Goal: Task Accomplishment & Management: Manage account settings

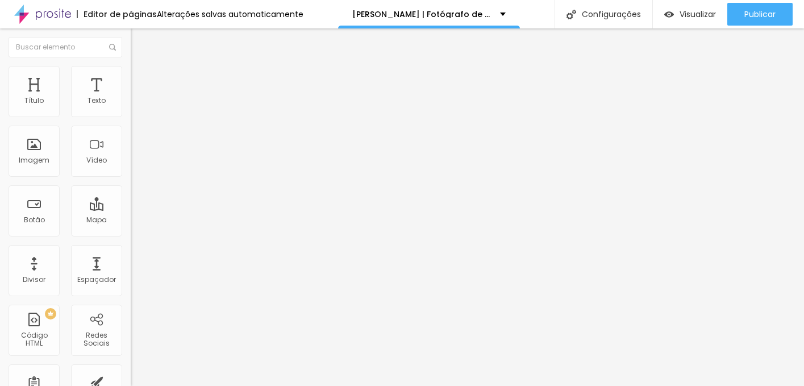
click at [131, 115] on span "Titulo 3" at bounding box center [147, 111] width 32 height 10
click at [131, 106] on span "Titulo 2" at bounding box center [149, 102] width 37 height 10
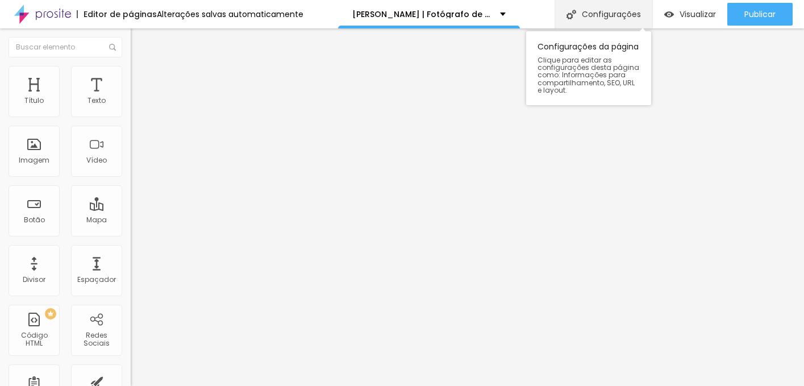
click at [604, 9] on div "Configurações" at bounding box center [603, 14] width 98 height 28
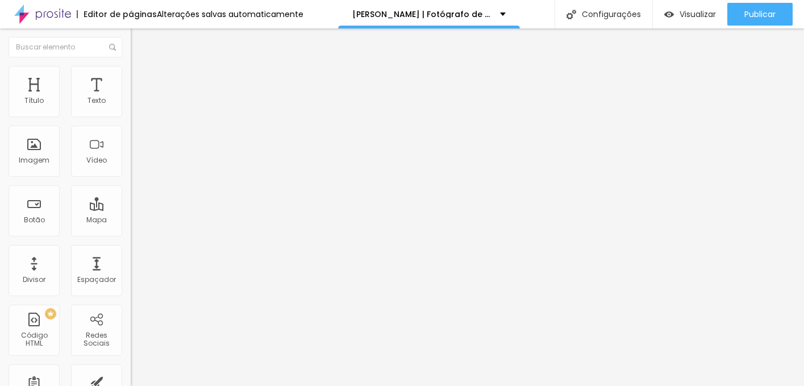
drag, startPoint x: 297, startPoint y: 285, endPoint x: 441, endPoint y: 354, distance: 159.6
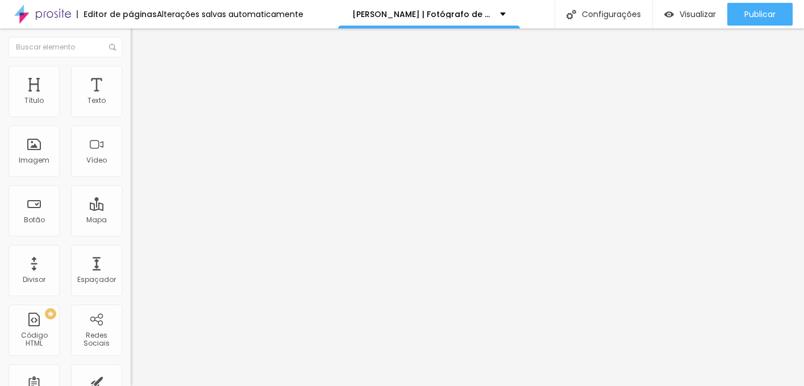
scroll to position [0, 0]
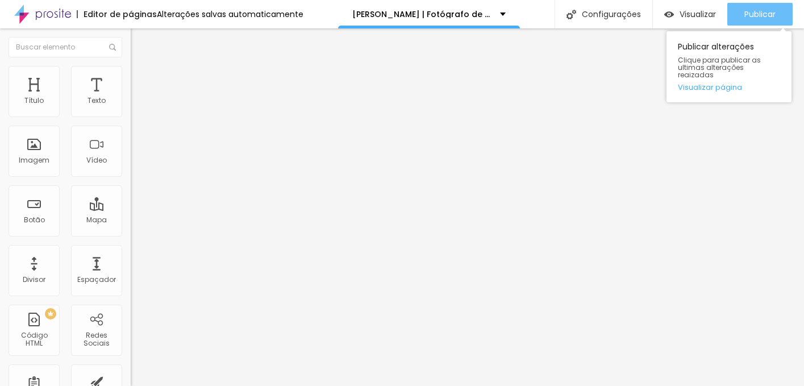
click at [763, 15] on span "Publicar" at bounding box center [759, 14] width 31 height 9
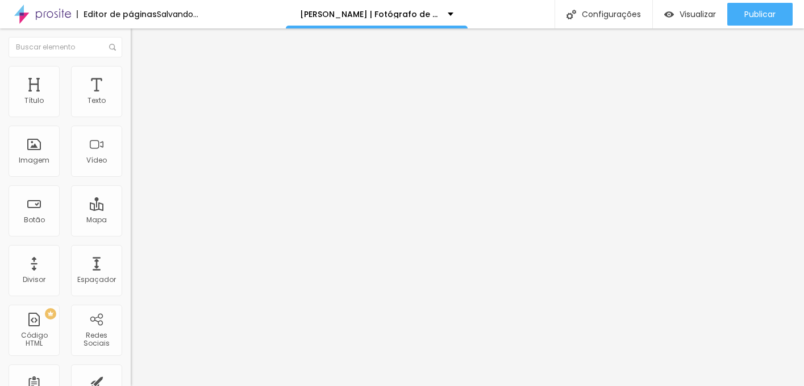
scroll to position [0, 16]
drag, startPoint x: 94, startPoint y: 203, endPoint x: 130, endPoint y: 203, distance: 35.8
click at [131, 203] on div "Trocar imagem Descrição da imagem (Alt) Filipe Santos Fotógrafo Profissional Al…" at bounding box center [196, 174] width 131 height 171
click at [131, 115] on input "Filipe Santos Fotógrafo Profissional" at bounding box center [199, 108] width 136 height 11
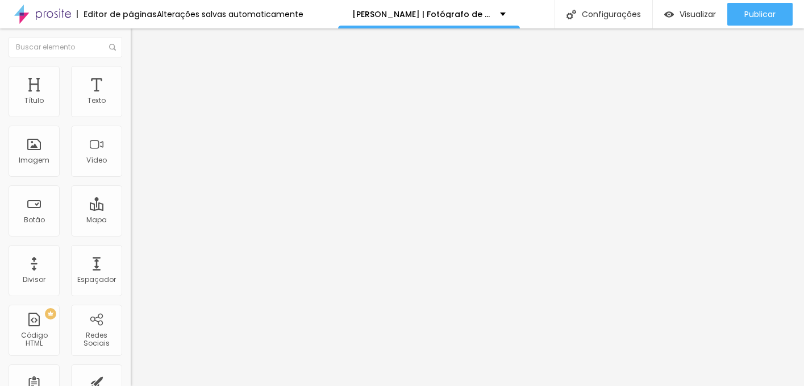
type input "Filipe Santos Fotógrafo Profissional do Porto a sorrir com maquina fotografiva …"
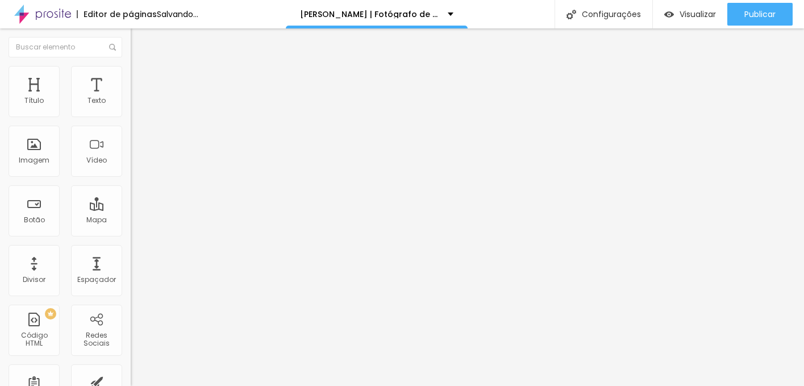
click at [131, 115] on input "Fotografia de casamento porto" at bounding box center [199, 108] width 136 height 11
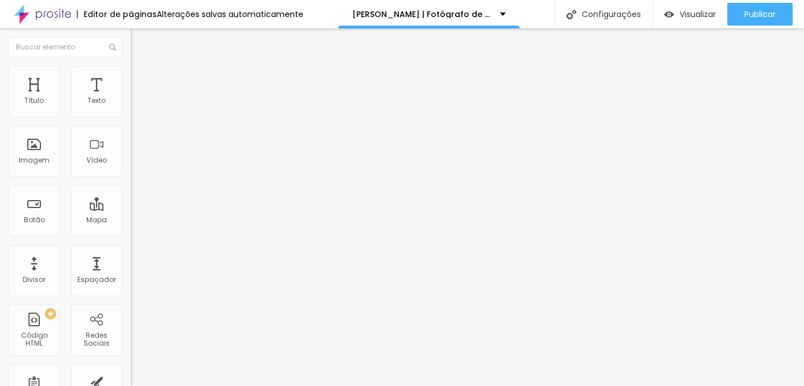
click at [131, 115] on input "Fotografia de casamento porto" at bounding box center [199, 108] width 136 height 11
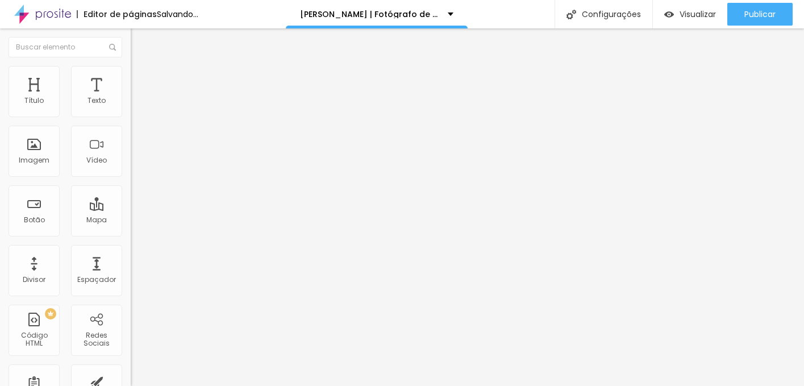
scroll to position [0, 105]
type input "Fotografia de casamento nas vinhas da quinta da Eira no Porto"
type input "F"
type input "fotografia de um palco durante uma conferençia sobre o orçamento de estado"
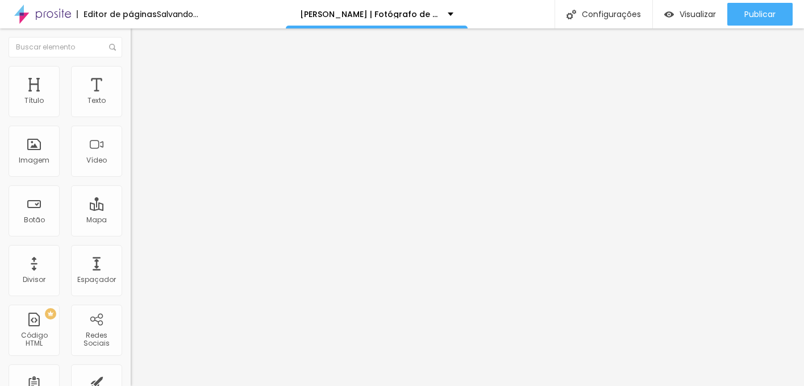
scroll to position [0, 170]
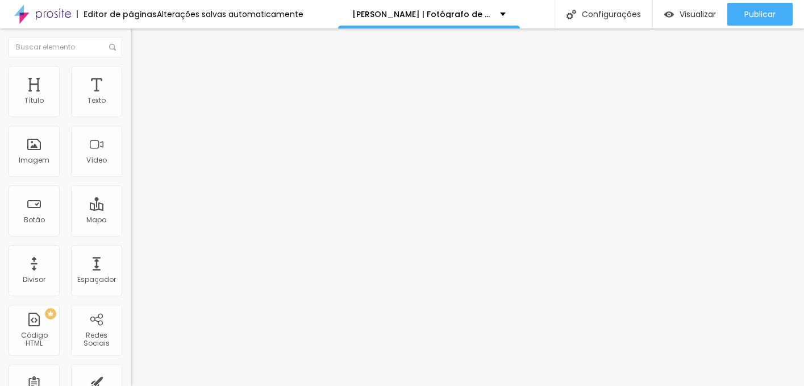
drag, startPoint x: 95, startPoint y: 203, endPoint x: 27, endPoint y: 191, distance: 69.7
click at [131, 124] on div "Descrição da imagem (Alt) Projetos documentais" at bounding box center [196, 111] width 131 height 28
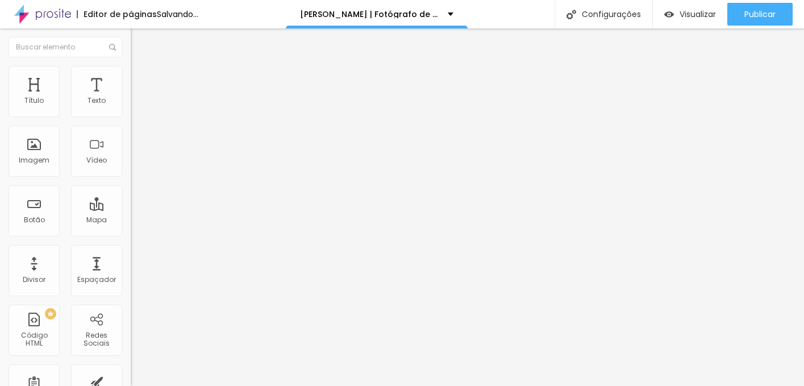
scroll to position [0, 95]
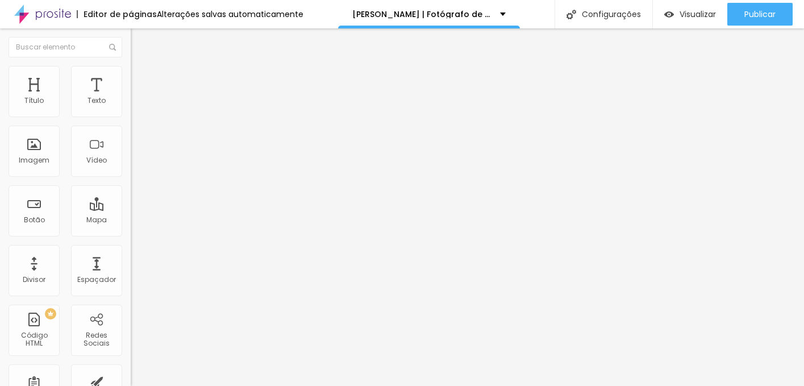
type input "capa do ebook de Filipe Santos sobre a viagem a Ukrania"
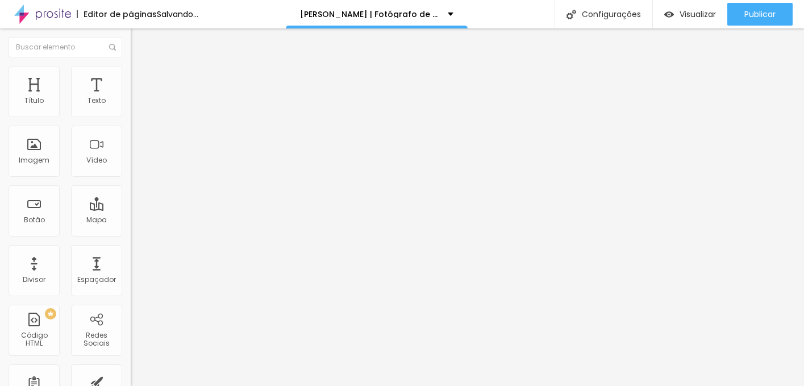
click at [131, 115] on input "fotografia coporativa" at bounding box center [199, 108] width 136 height 11
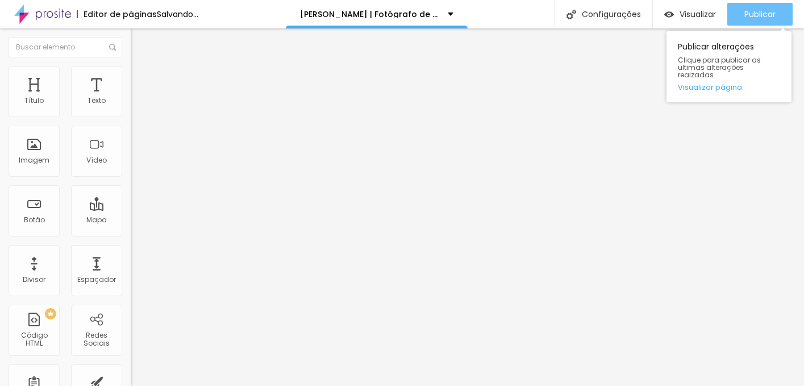
type input "fotografia artistica e emocional de um casal com o resto escondido de mao dada …"
click at [752, 11] on span "Publicar" at bounding box center [759, 14] width 31 height 9
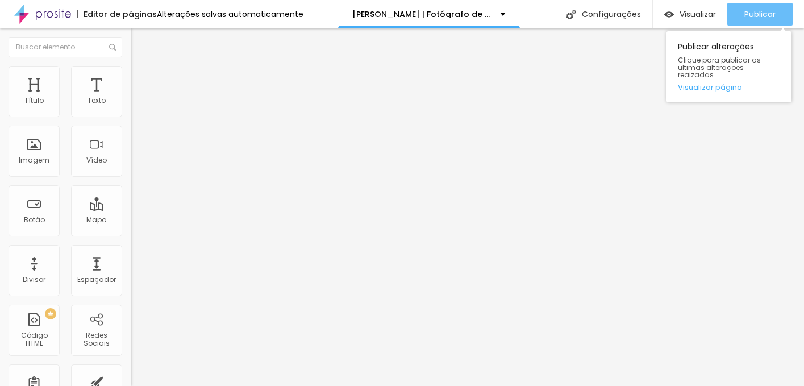
click at [756, 14] on span "Publicar" at bounding box center [759, 14] width 31 height 9
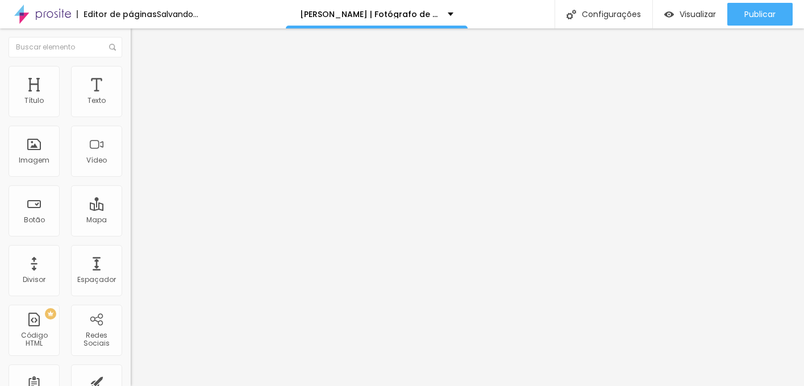
click at [131, 115] on input "fotografia evento coporativo" at bounding box center [199, 108] width 136 height 11
drag, startPoint x: 114, startPoint y: 206, endPoint x: 18, endPoint y: 204, distance: 96.0
click at [131, 115] on input "fotografia evento coporativo" at bounding box center [199, 108] width 136 height 11
type input "f"
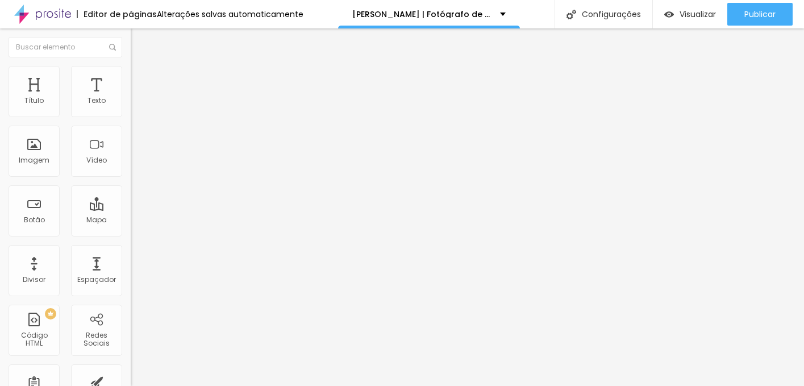
scroll to position [0, 241]
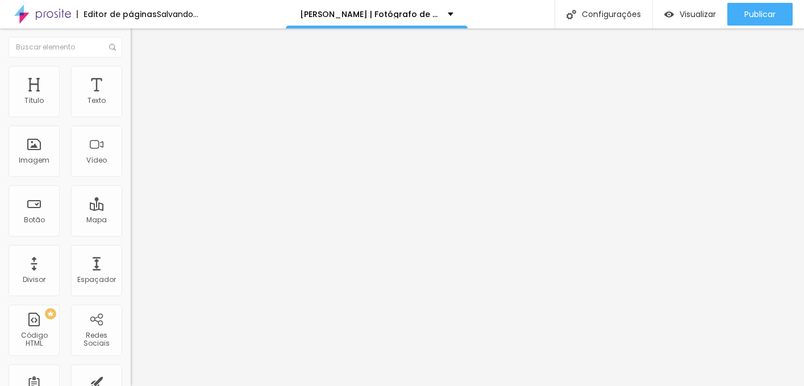
type input "noiva com tesoura numa mao e ramo de flores na outra no momento da entrega do r…"
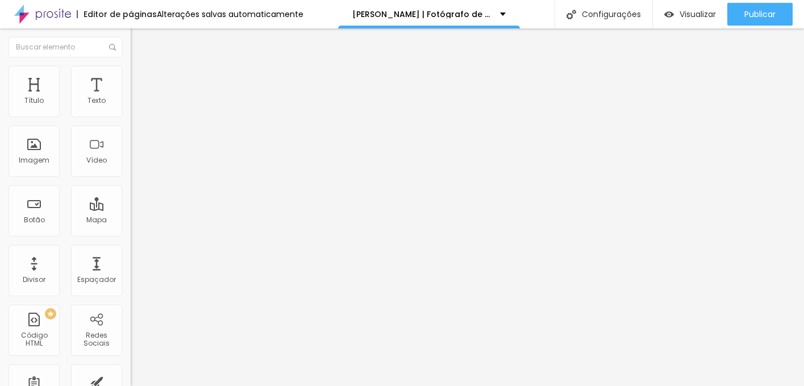
click at [131, 115] on input "Fotografia de casamento festa" at bounding box center [199, 108] width 136 height 11
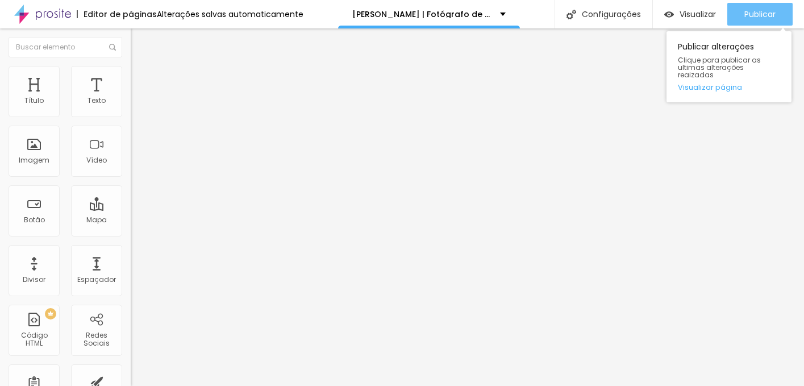
click at [753, 16] on span "Publicar" at bounding box center [759, 14] width 31 height 9
click at [755, 14] on span "Publicar" at bounding box center [759, 14] width 31 height 9
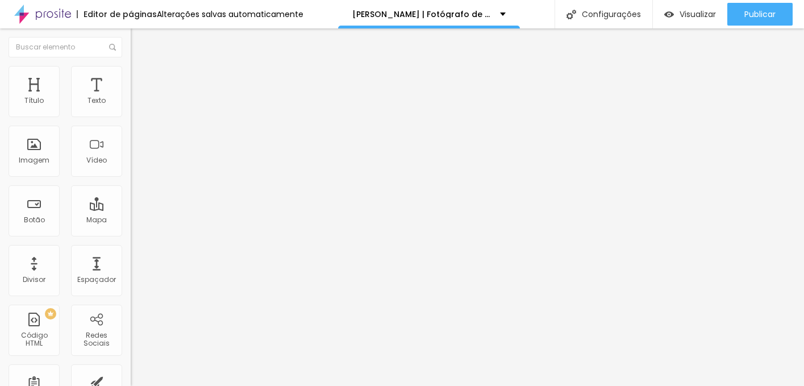
drag, startPoint x: 107, startPoint y: 203, endPoint x: 11, endPoint y: 199, distance: 96.7
click at [131, 115] on input "fotografia coporativa porto" at bounding box center [199, 108] width 136 height 11
type input "fotografia de lobby de hotel no centro do porto"
click at [131, 115] on input "fotografia coporativa retrato" at bounding box center [199, 108] width 136 height 11
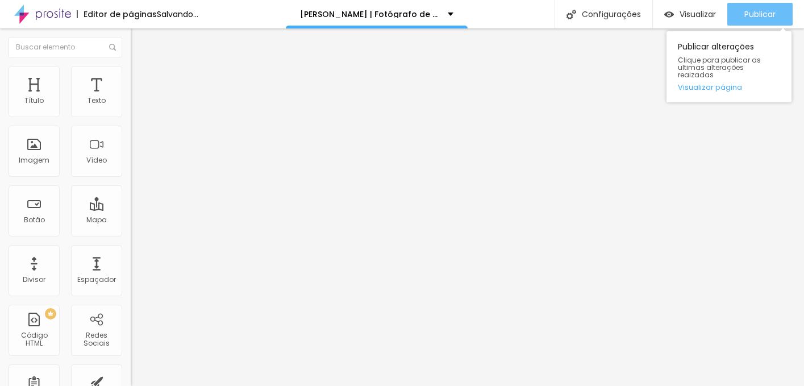
click at [760, 14] on span "Publicar" at bounding box center [759, 14] width 31 height 9
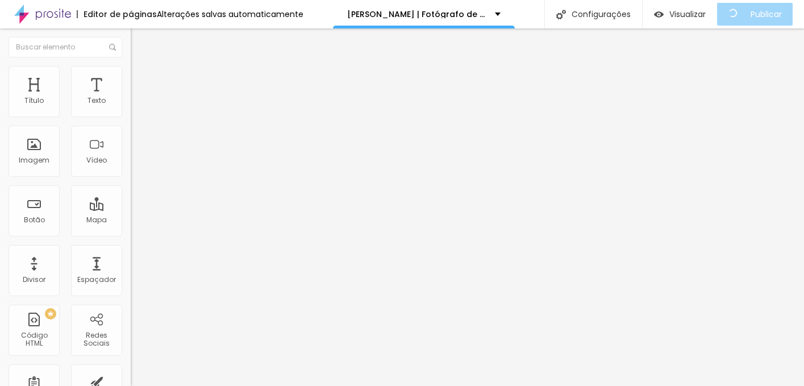
click at [131, 115] on input "fotografia retrato de CE.O." at bounding box center [199, 108] width 136 height 11
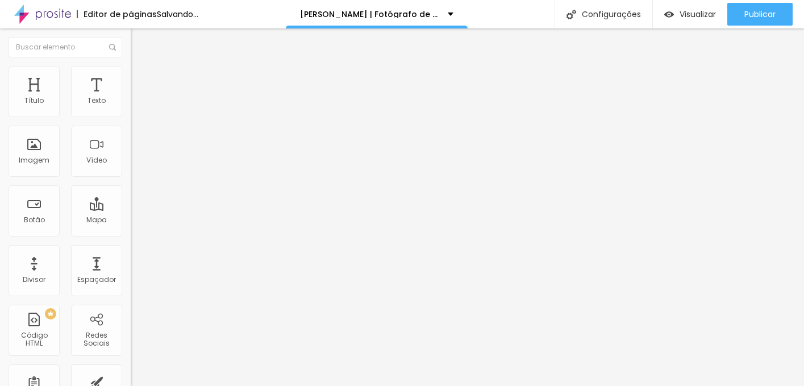
scroll to position [0, 54]
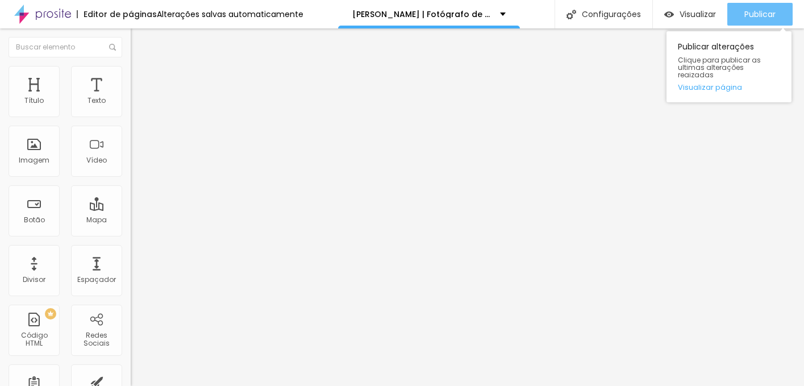
type input "fotografia retrato de CE.O. num hotel no porto"
click at [739, 13] on button "Publicar" at bounding box center [759, 14] width 65 height 23
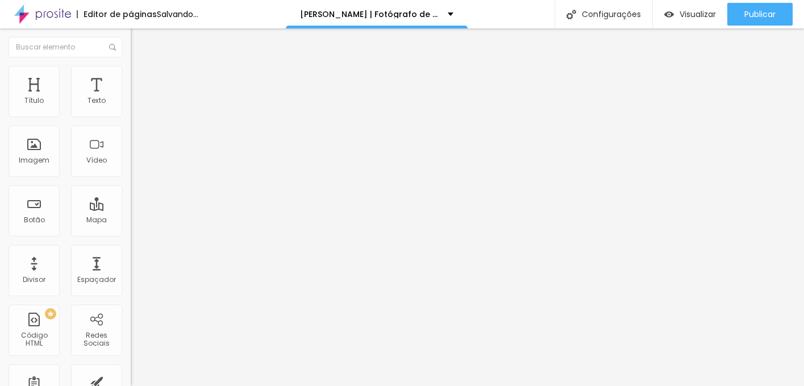
click at [131, 115] on input "filipe santos fotografia home" at bounding box center [199, 108] width 136 height 11
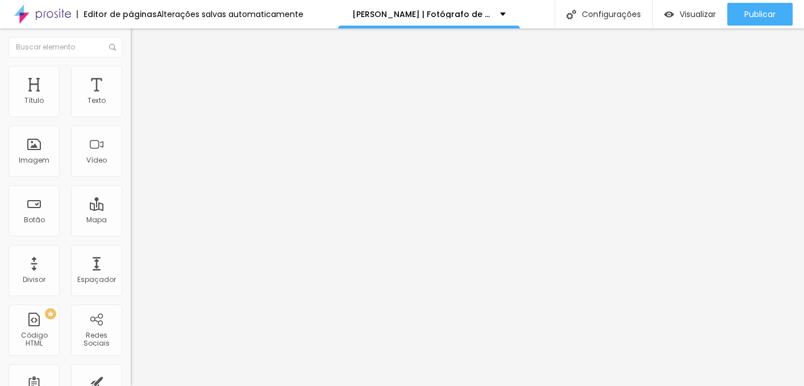
scroll to position [0, 14]
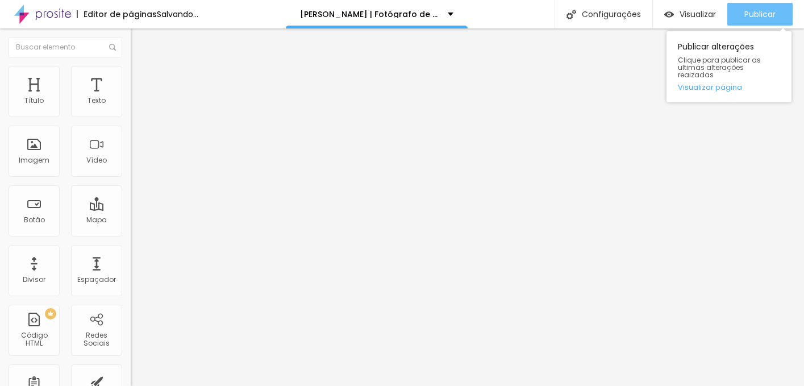
type input "filipe santos fotografia home logo"
click at [767, 15] on span "Publicar" at bounding box center [759, 14] width 31 height 9
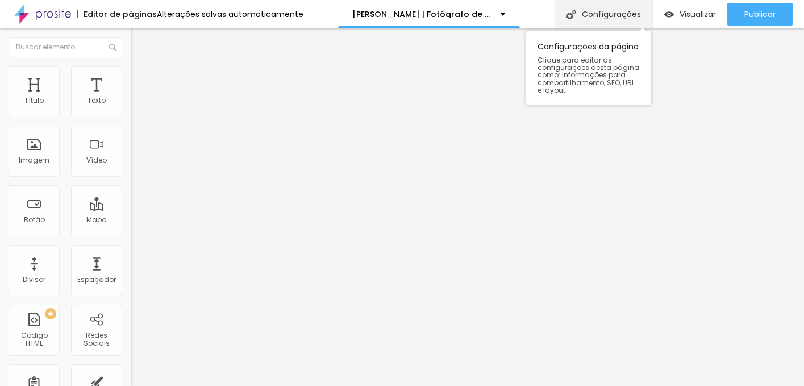
click at [605, 14] on div "Configurações" at bounding box center [603, 14] width 98 height 28
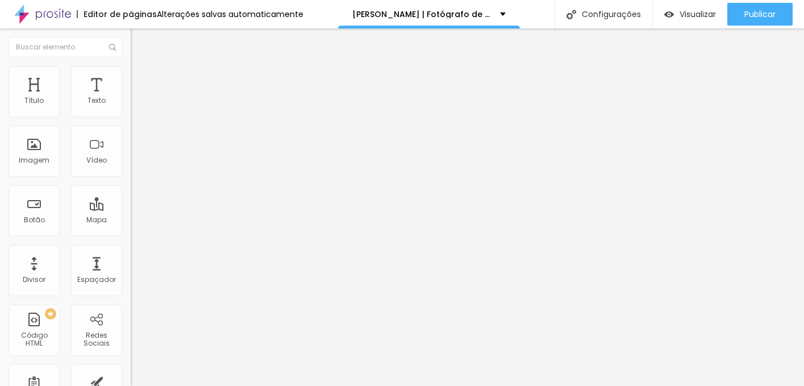
scroll to position [358, 0]
drag, startPoint x: 319, startPoint y: 163, endPoint x: 476, endPoint y: 274, distance: 192.3
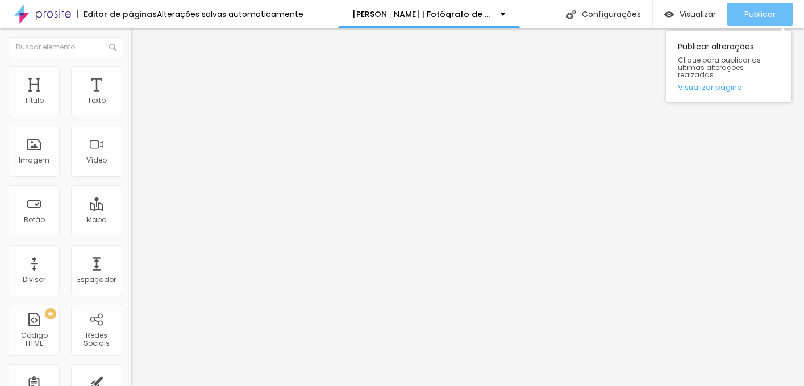
click at [749, 10] on span "Publicar" at bounding box center [759, 14] width 31 height 9
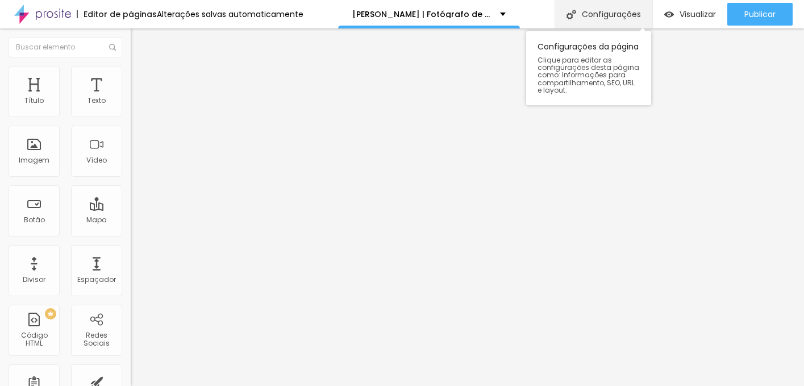
click at [606, 10] on div "Configurações" at bounding box center [603, 14] width 98 height 28
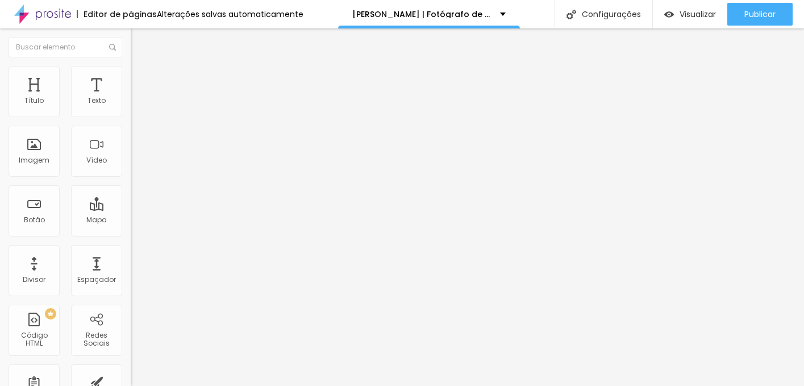
drag, startPoint x: 313, startPoint y: 156, endPoint x: 420, endPoint y: 320, distance: 195.4
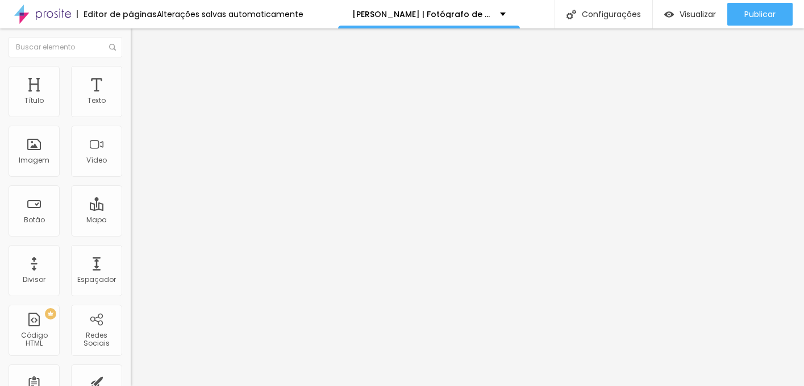
click at [432, 18] on p "Filipe Santos | Fotógrafo de Casamento, Retrato e Eventos no Porto" at bounding box center [421, 14] width 139 height 8
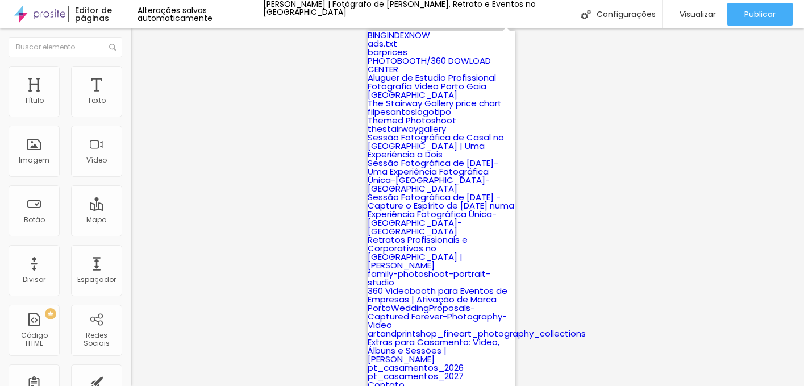
scroll to position [62, 0]
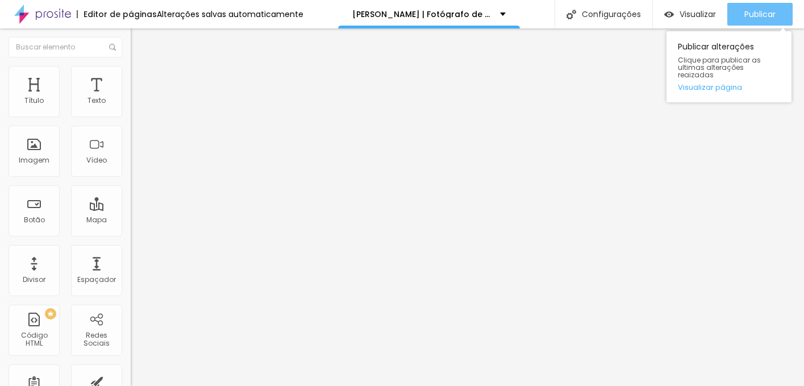
click at [751, 20] on div "Publicar" at bounding box center [759, 14] width 31 height 23
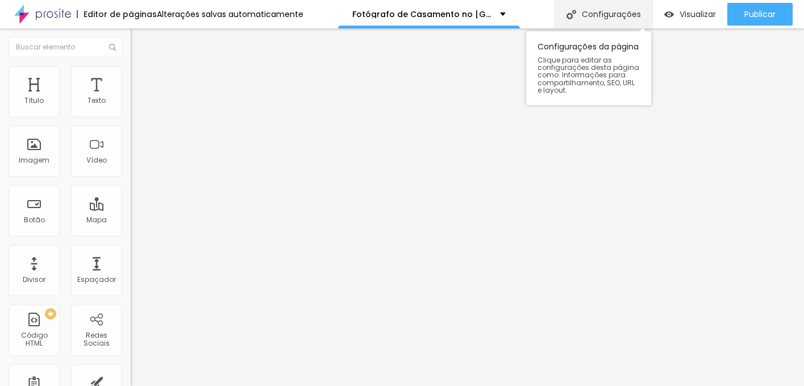
click at [589, 14] on div "Configurações" at bounding box center [603, 14] width 98 height 28
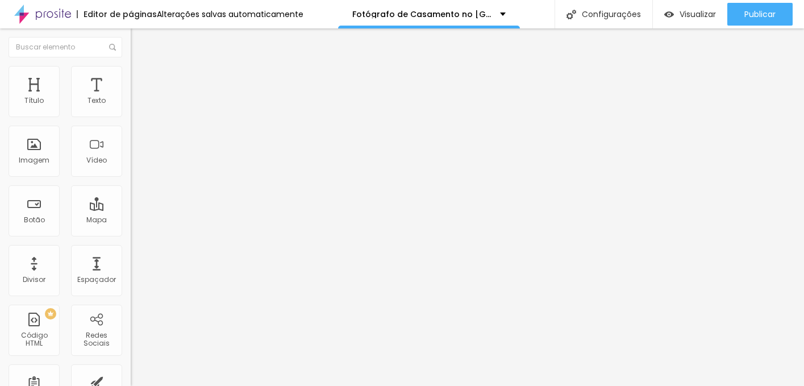
drag, startPoint x: 297, startPoint y: 255, endPoint x: 487, endPoint y: 369, distance: 221.2
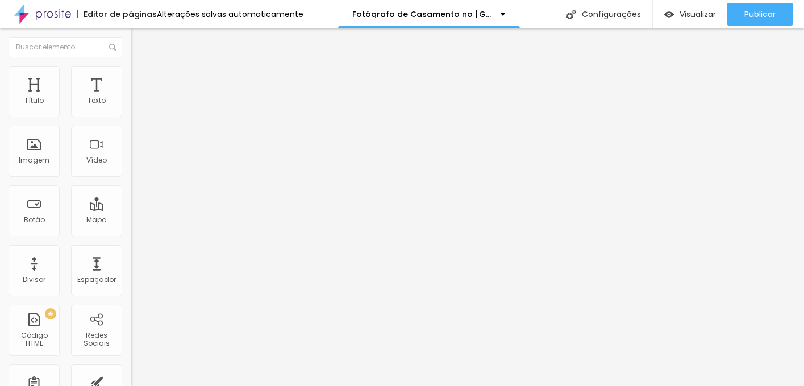
scroll to position [0, 0]
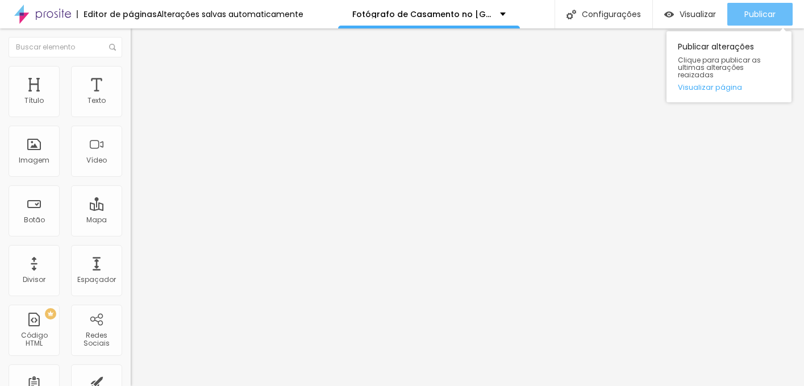
click at [764, 11] on span "Publicar" at bounding box center [759, 14] width 31 height 9
click at [760, 11] on span "Publicar" at bounding box center [759, 14] width 31 height 9
click at [748, 7] on div "Publicar" at bounding box center [759, 14] width 31 height 23
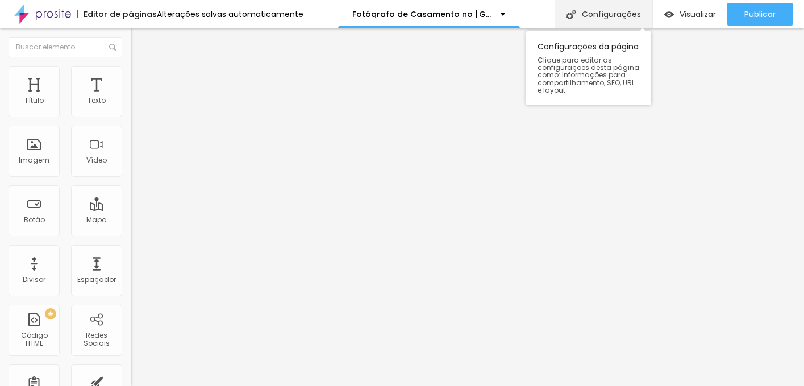
click at [613, 8] on div "Configurações" at bounding box center [603, 14] width 98 height 28
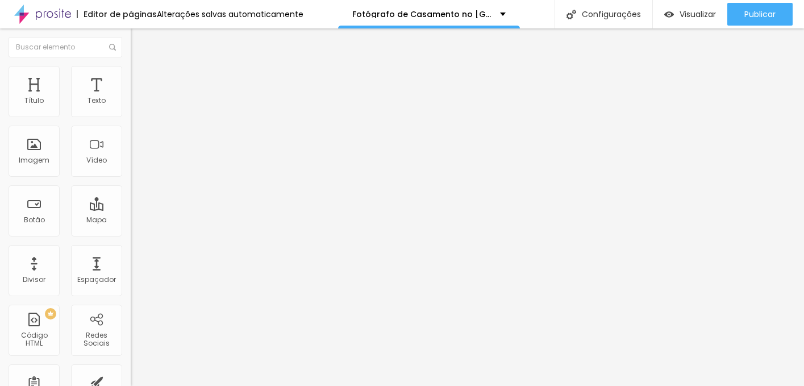
drag, startPoint x: 318, startPoint y: 161, endPoint x: 515, endPoint y: 305, distance: 244.8
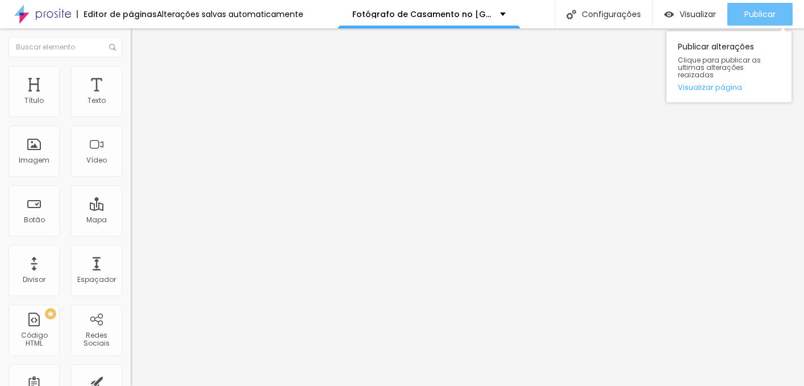
click at [760, 13] on span "Publicar" at bounding box center [759, 14] width 31 height 9
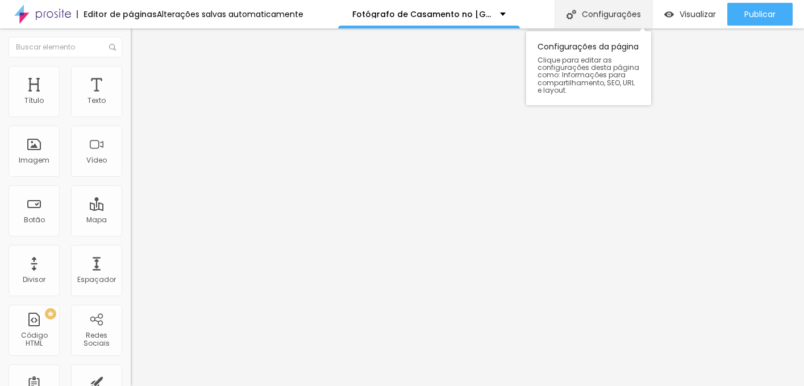
click at [598, 10] on div "Configurações" at bounding box center [603, 14] width 98 height 28
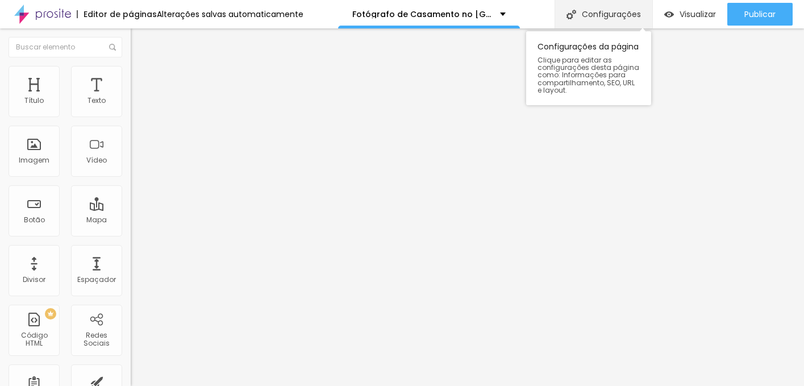
click at [602, 11] on div "Configurações" at bounding box center [603, 14] width 98 height 28
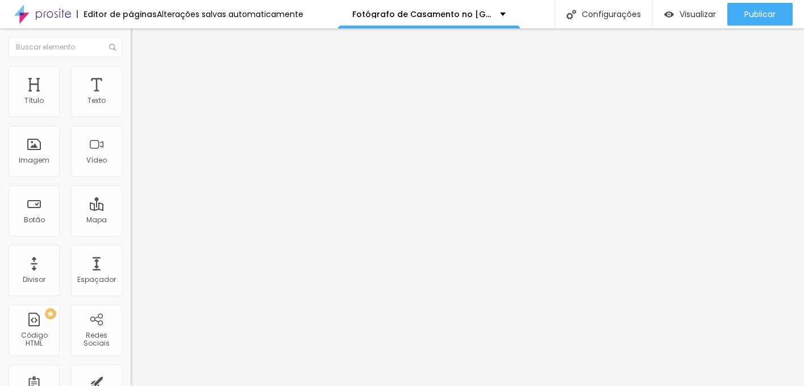
scroll to position [0, 0]
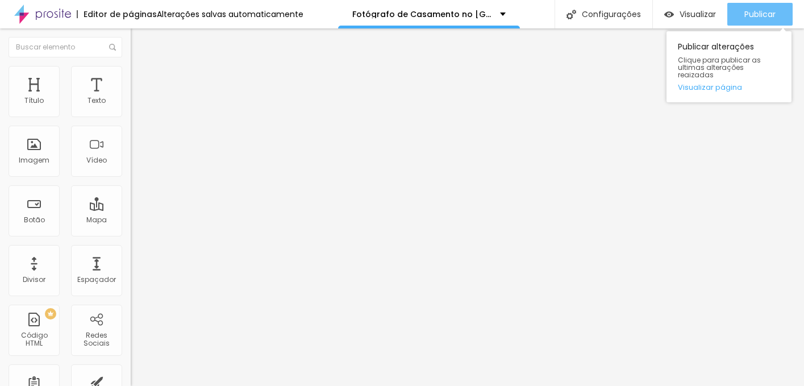
click at [763, 15] on span "Publicar" at bounding box center [759, 14] width 31 height 9
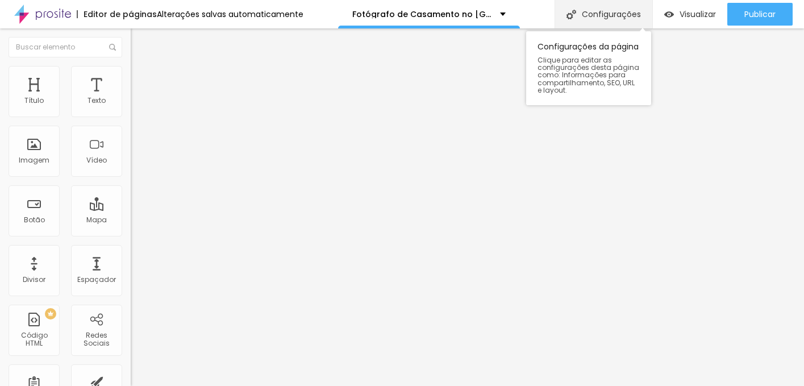
click at [595, 1] on div "Configurações" at bounding box center [603, 14] width 98 height 28
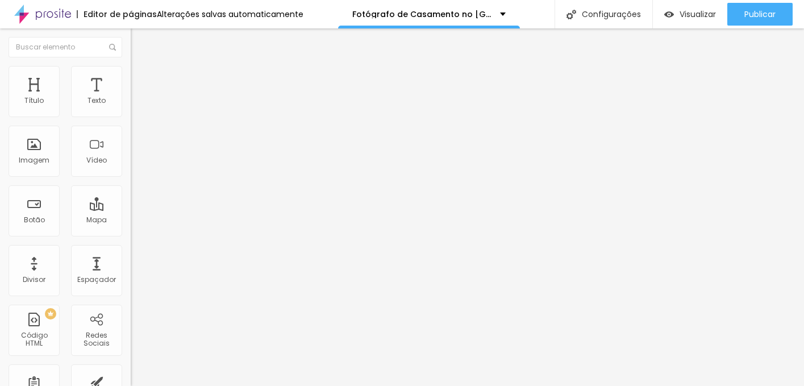
drag, startPoint x: 319, startPoint y: 161, endPoint x: 476, endPoint y: 377, distance: 267.2
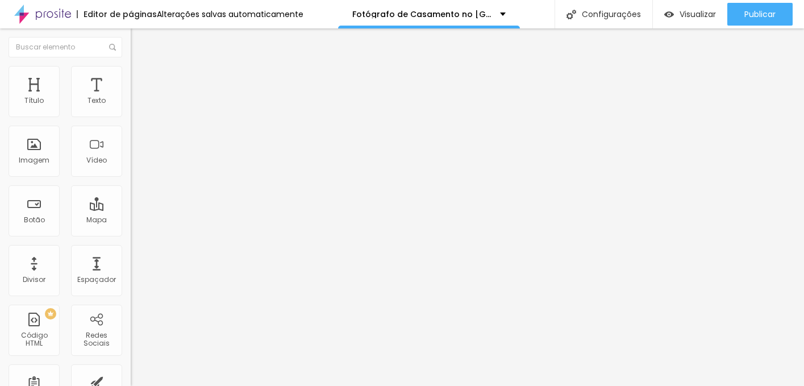
drag, startPoint x: 337, startPoint y: 192, endPoint x: 564, endPoint y: 194, distance: 227.3
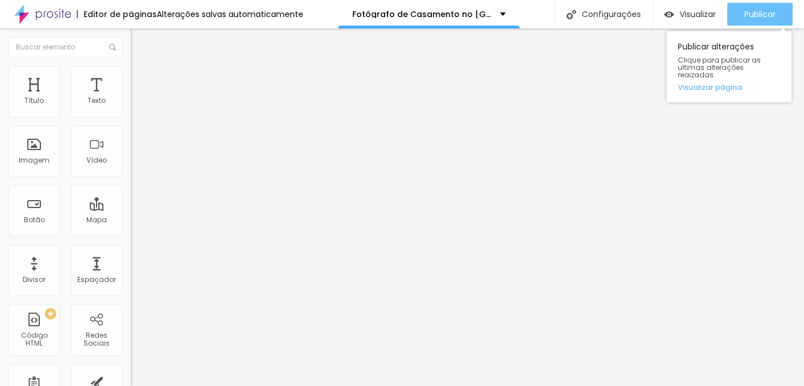
click at [749, 11] on span "Publicar" at bounding box center [759, 14] width 31 height 9
click at [751, 10] on span "Publicar" at bounding box center [759, 14] width 31 height 9
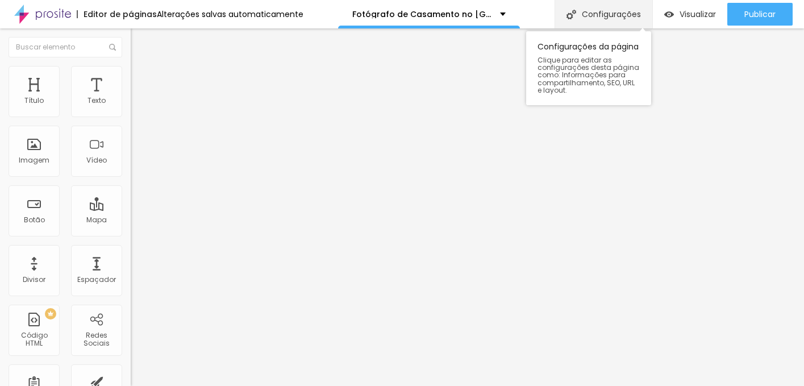
click at [598, 14] on div "Configurações" at bounding box center [603, 14] width 98 height 28
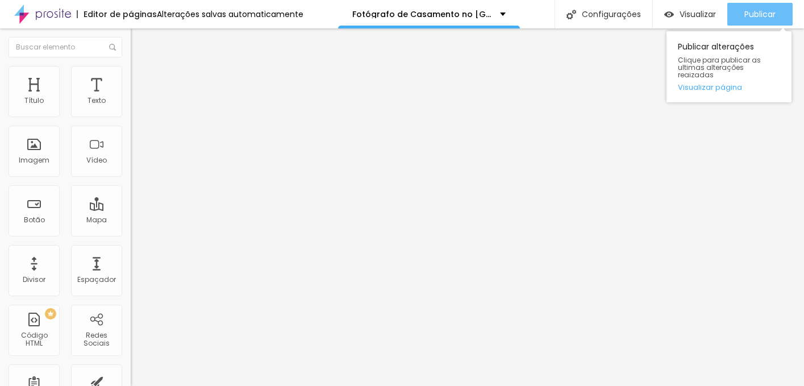
click at [757, 10] on span "Publicar" at bounding box center [759, 14] width 31 height 9
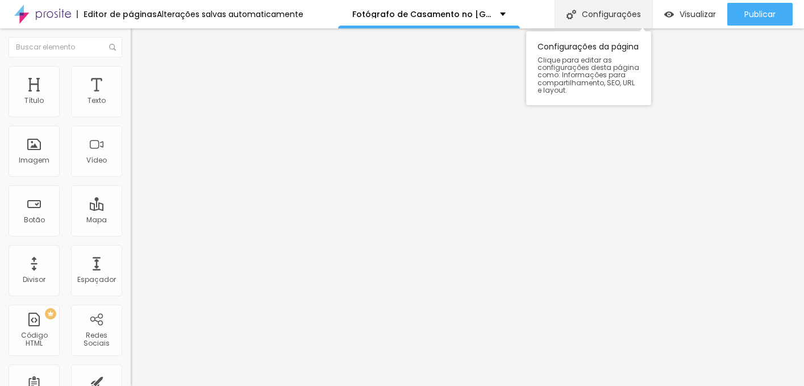
click at [616, 16] on div "Configurações" at bounding box center [603, 14] width 98 height 28
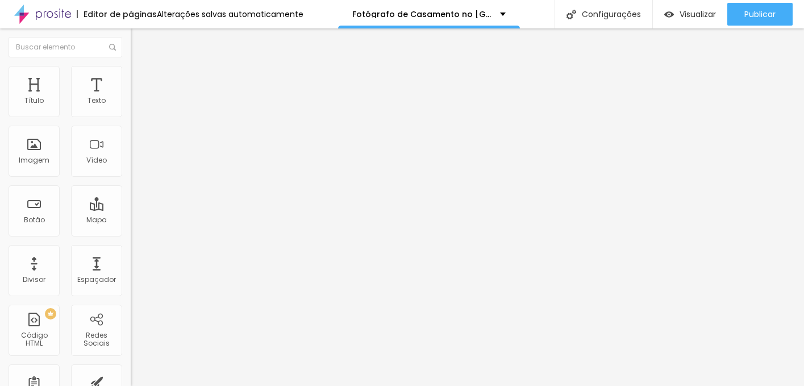
drag, startPoint x: 364, startPoint y: 202, endPoint x: 299, endPoint y: 157, distance: 78.8
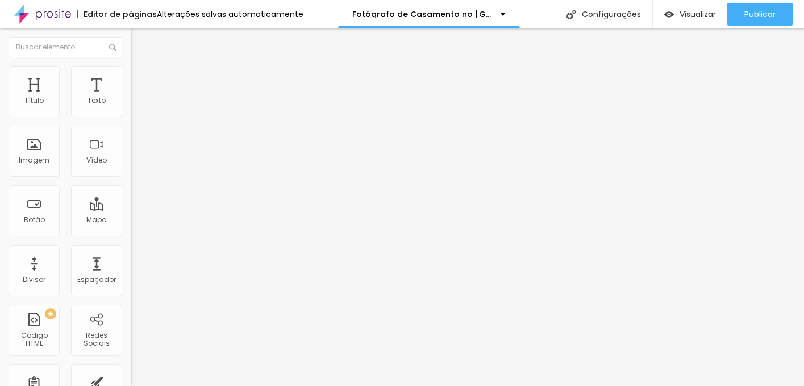
scroll to position [178, 0]
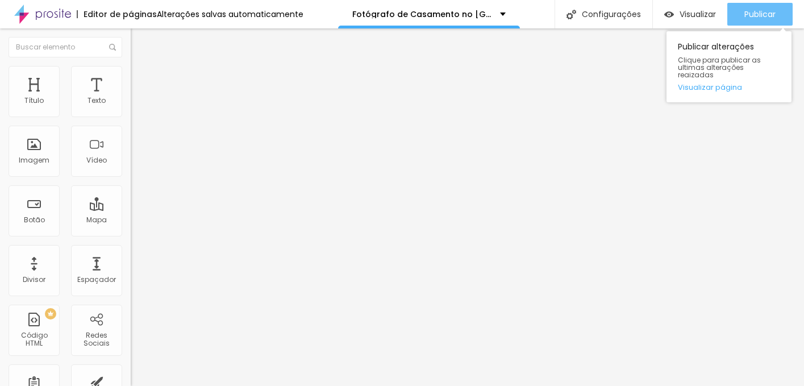
click at [758, 16] on span "Publicar" at bounding box center [759, 14] width 31 height 9
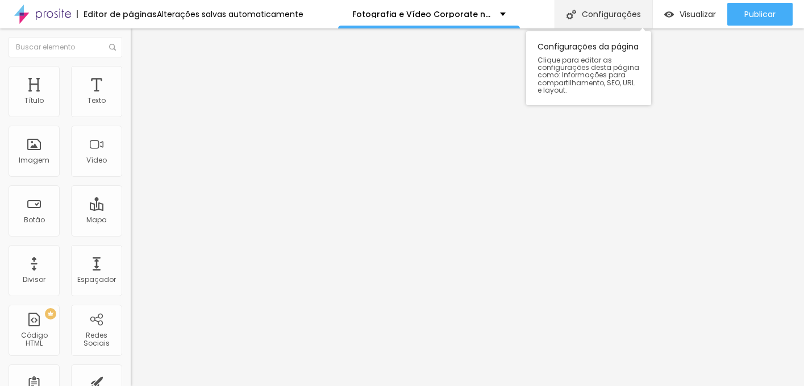
click at [613, 24] on div "Configurações" at bounding box center [603, 14] width 98 height 28
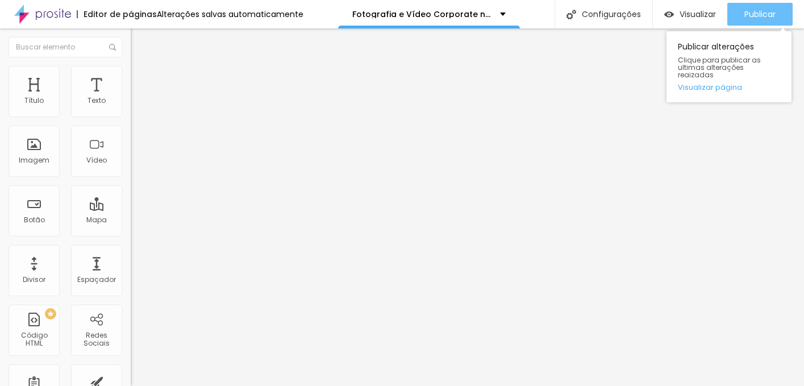
click at [761, 13] on span "Publicar" at bounding box center [759, 14] width 31 height 9
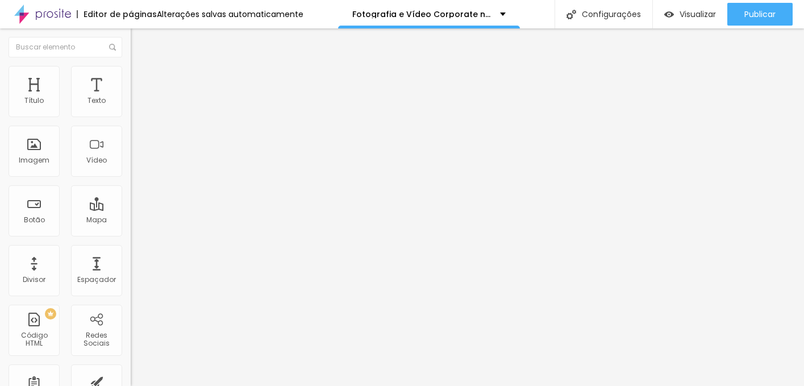
click at [131, 106] on span "Titulo 2" at bounding box center [149, 102] width 37 height 10
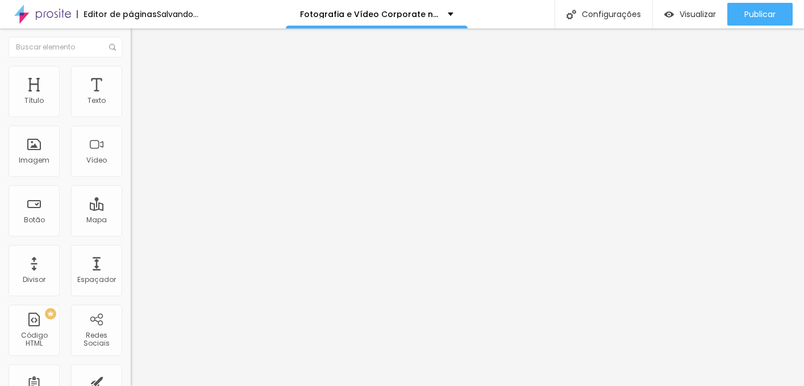
click at [131, 106] on span "Titulo 2" at bounding box center [149, 102] width 37 height 10
click at [131, 107] on span "Titulo 2" at bounding box center [149, 100] width 37 height 14
click at [131, 106] on span "Titulo 2" at bounding box center [149, 102] width 37 height 10
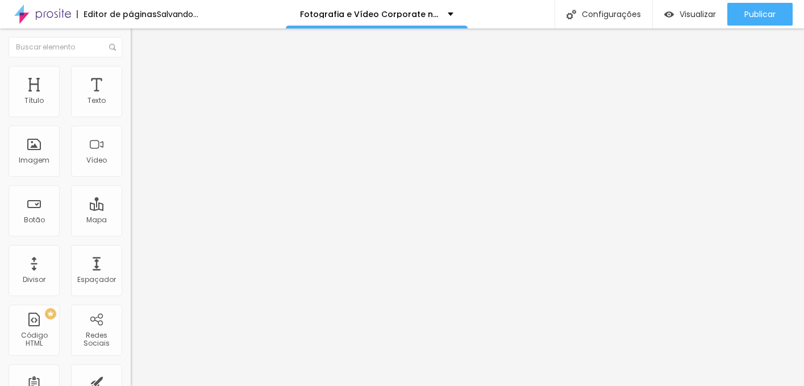
click at [131, 107] on span "Titulo 2" at bounding box center [149, 100] width 37 height 14
click at [131, 106] on div "Titulo 2 H2" at bounding box center [196, 100] width 131 height 10
click at [131, 106] on span "Titulo 2" at bounding box center [149, 102] width 37 height 10
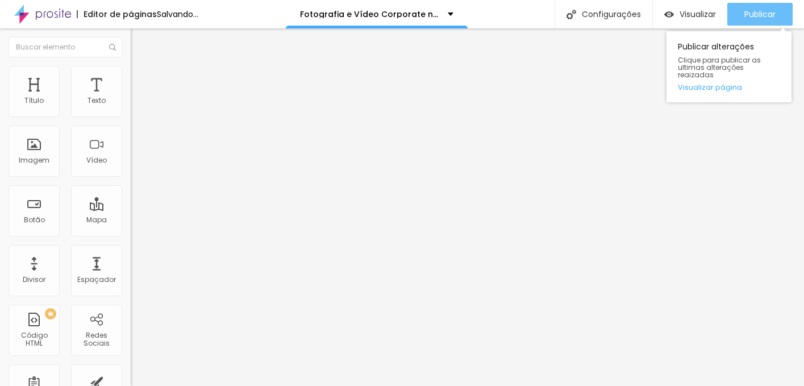
click at [759, 13] on span "Publicar" at bounding box center [759, 14] width 31 height 9
click at [759, 17] on span "Publicar" at bounding box center [759, 14] width 31 height 9
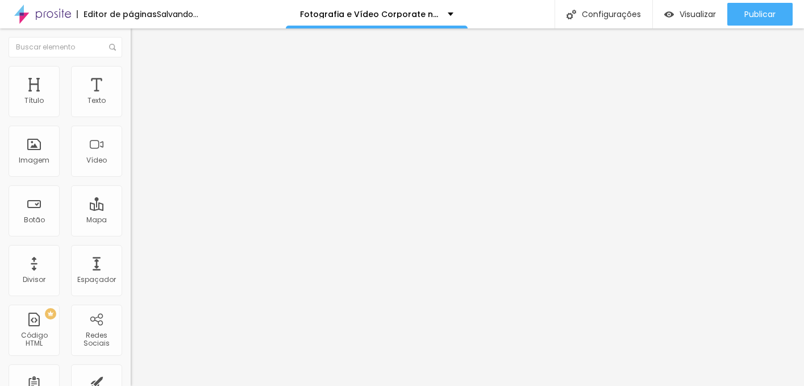
click at [139, 45] on div "Editar Coluna" at bounding box center [174, 41] width 70 height 9
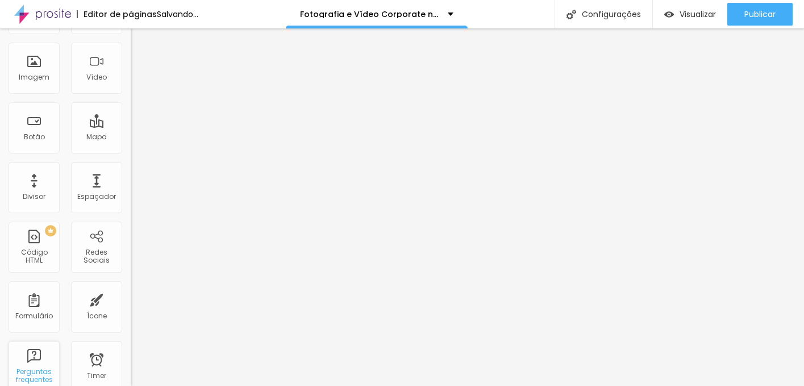
scroll to position [0, 0]
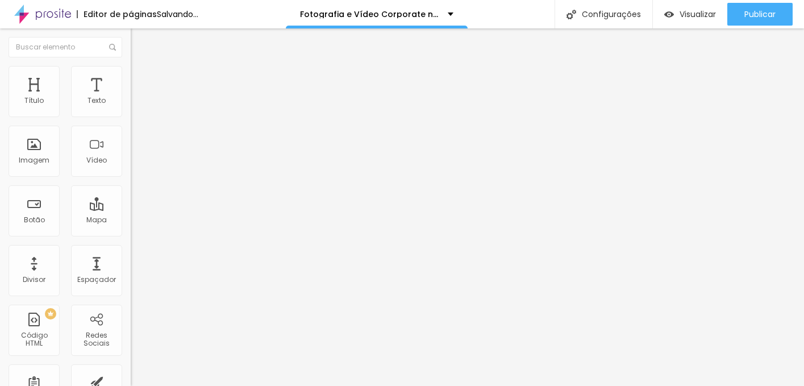
click at [131, 120] on span "Editar perguntas" at bounding box center [163, 116] width 65 height 10
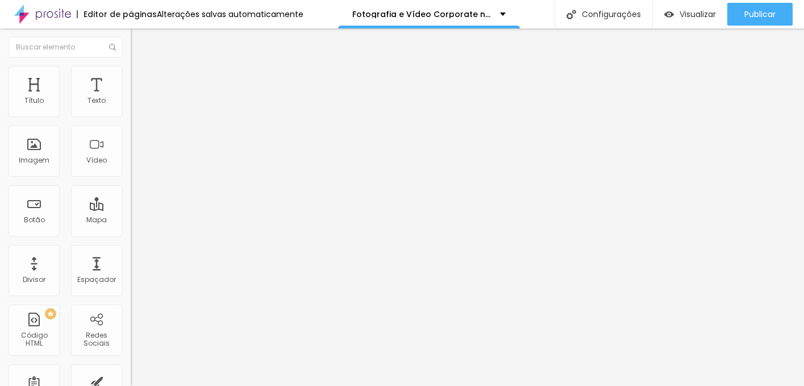
drag, startPoint x: 406, startPoint y: 171, endPoint x: 223, endPoint y: 147, distance: 184.5
paste div
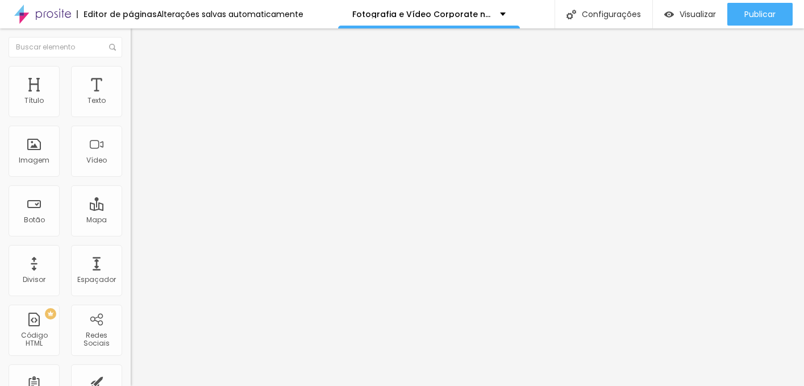
drag, startPoint x: 483, startPoint y: 306, endPoint x: 654, endPoint y: 315, distance: 171.2
drag, startPoint x: 571, startPoint y: 162, endPoint x: 726, endPoint y: 189, distance: 156.8
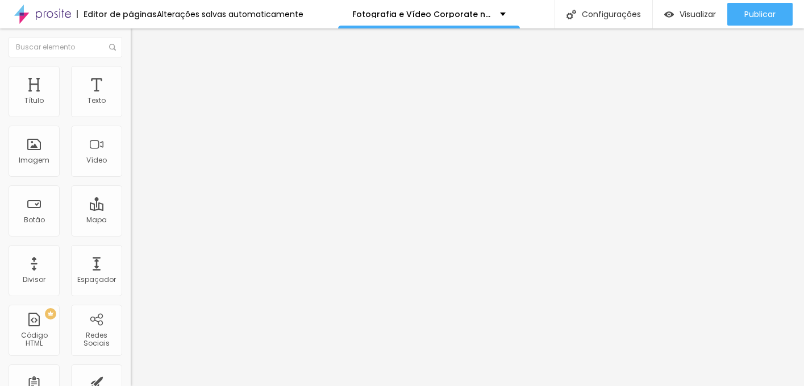
drag, startPoint x: 389, startPoint y: 268, endPoint x: 224, endPoint y: 263, distance: 164.8
drag, startPoint x: 385, startPoint y: 170, endPoint x: 253, endPoint y: 168, distance: 131.8
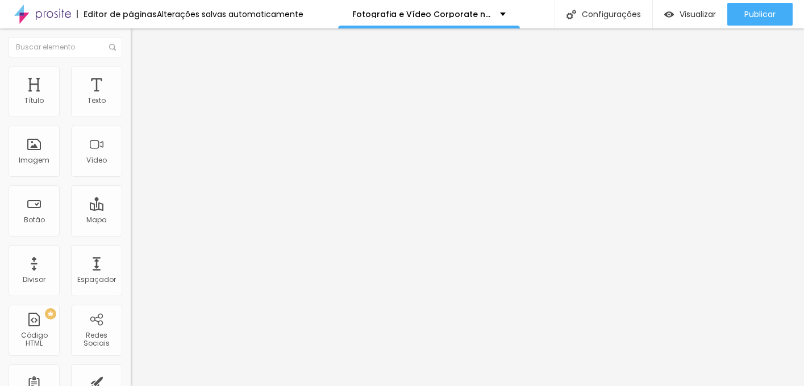
drag, startPoint x: 393, startPoint y: 271, endPoint x: 212, endPoint y: 267, distance: 180.7
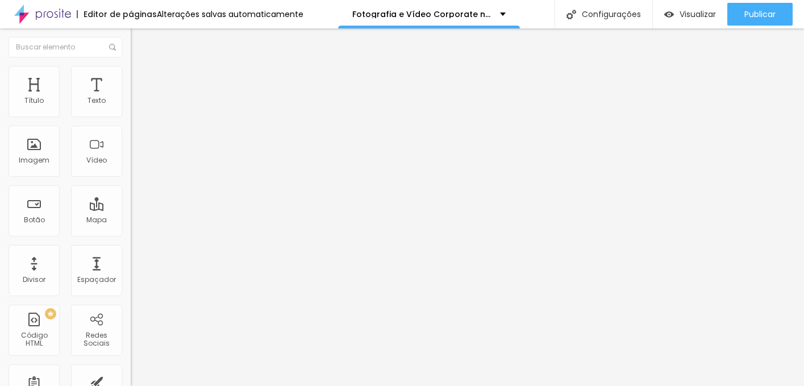
drag, startPoint x: 350, startPoint y: 174, endPoint x: 249, endPoint y: 166, distance: 101.4
drag, startPoint x: 385, startPoint y: 272, endPoint x: 259, endPoint y: 270, distance: 125.6
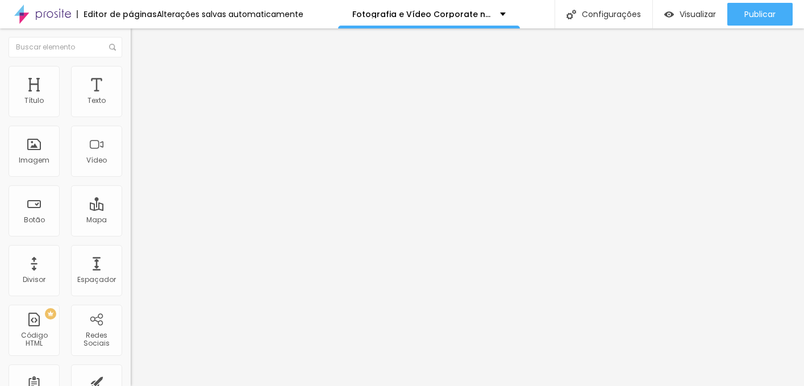
drag, startPoint x: 375, startPoint y: 168, endPoint x: 181, endPoint y: 159, distance: 194.5
drag, startPoint x: 381, startPoint y: 274, endPoint x: 195, endPoint y: 248, distance: 187.0
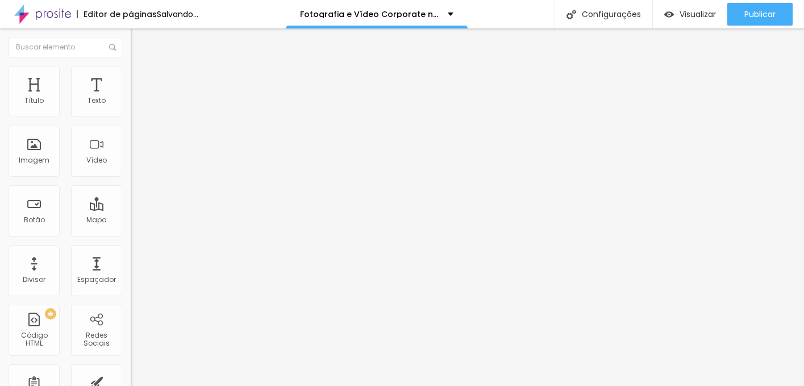
click at [141, 85] on span "Estilo" at bounding box center [150, 83] width 18 height 10
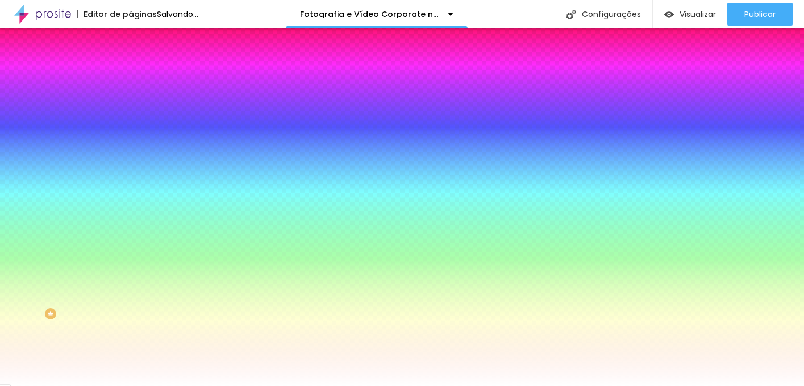
click at [131, 322] on div at bounding box center [196, 322] width 131 height 0
type input "#000000"
drag, startPoint x: 63, startPoint y: 345, endPoint x: 93, endPoint y: 298, distance: 55.6
click at [131, 214] on div at bounding box center [196, 214] width 131 height 0
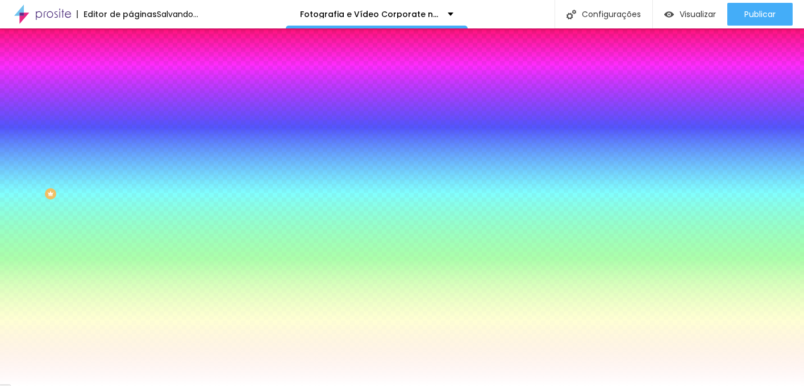
click at [131, 272] on div at bounding box center [196, 272] width 131 height 0
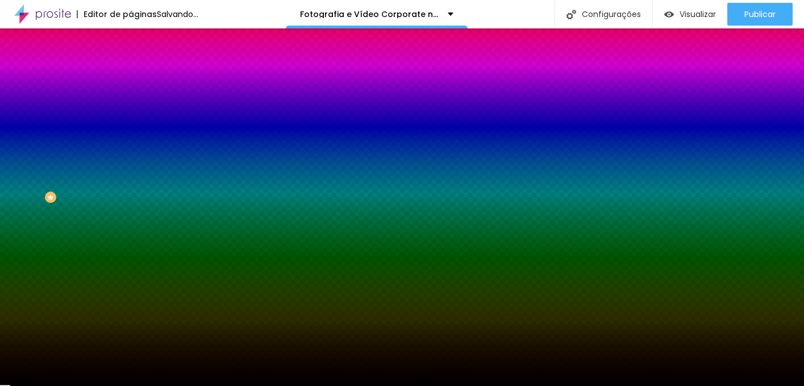
type input "#000000"
drag, startPoint x: 85, startPoint y: 360, endPoint x: 94, endPoint y: 402, distance: 42.5
click at [94, 385] on html "Editor de páginas Salvando... Fotografia e Vídeo Corporate no Porto | Imagens d…" at bounding box center [402, 193] width 804 height 386
click at [141, 68] on span "Conteúdo" at bounding box center [158, 63] width 35 height 10
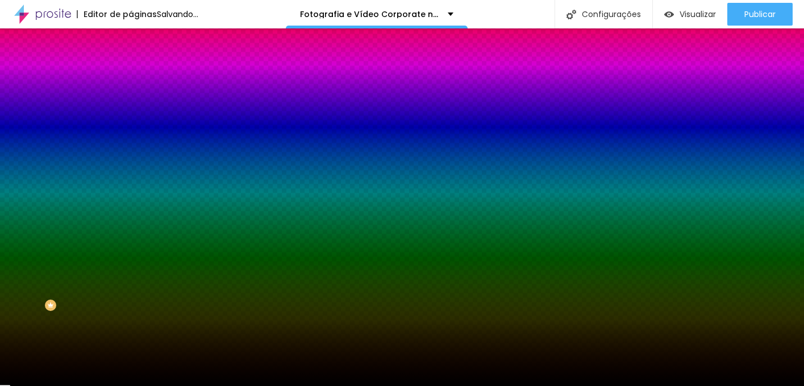
scroll to position [0, 0]
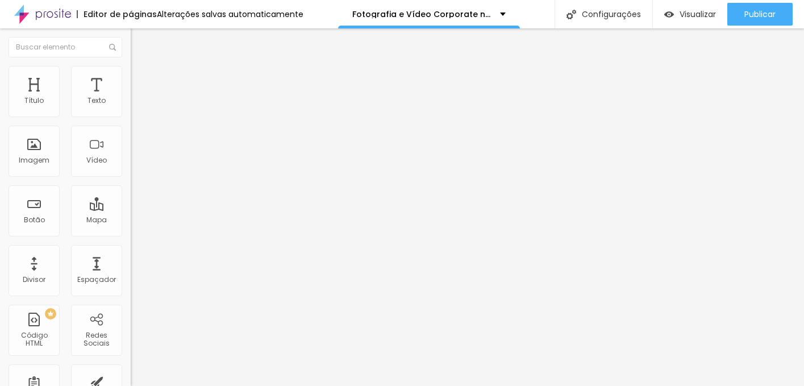
click at [131, 119] on div at bounding box center [196, 119] width 131 height 0
click at [131, 65] on ul "Conteúdo Estilo Avançado" at bounding box center [196, 81] width 131 height 34
click at [131, 86] on img at bounding box center [136, 91] width 10 height 10
click at [131, 87] on ul "Conteúdo Estilo Avançado" at bounding box center [196, 81] width 131 height 34
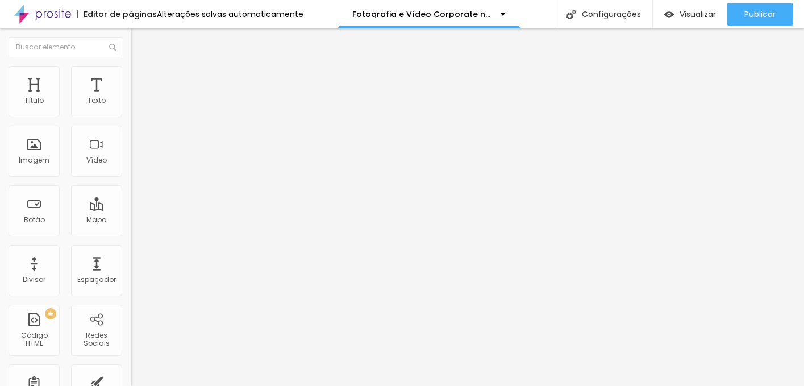
click at [131, 82] on li "Estilo" at bounding box center [196, 80] width 131 height 11
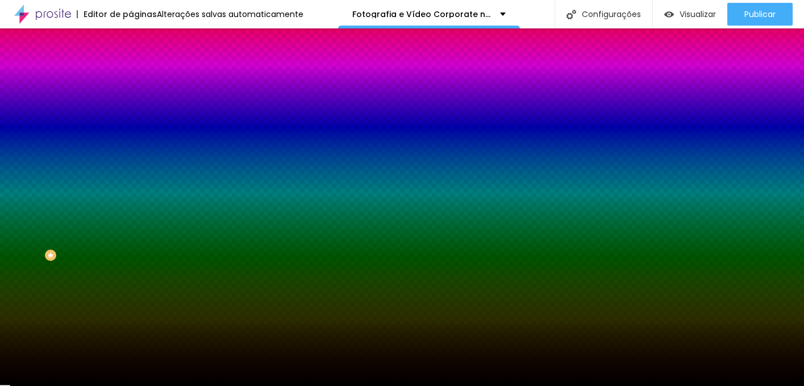
scroll to position [56, 0]
click at [131, 89] on button at bounding box center [139, 95] width 16 height 12
radio input "false"
radio input "true"
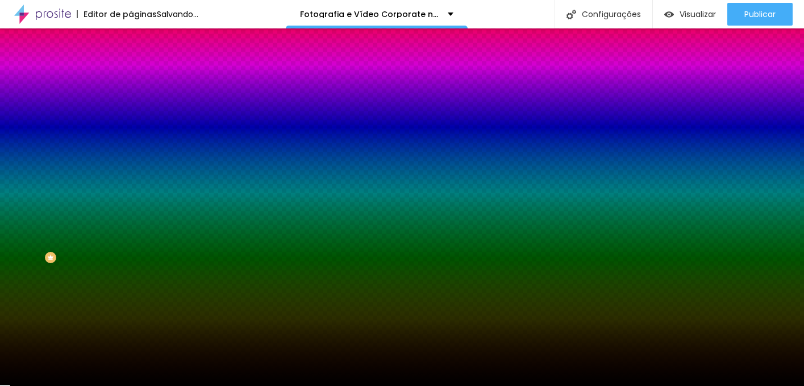
scroll to position [120, 0]
click at [131, 329] on span "Direita" at bounding box center [142, 324] width 22 height 10
click at [131, 336] on span "Esquerda" at bounding box center [148, 331] width 34 height 10
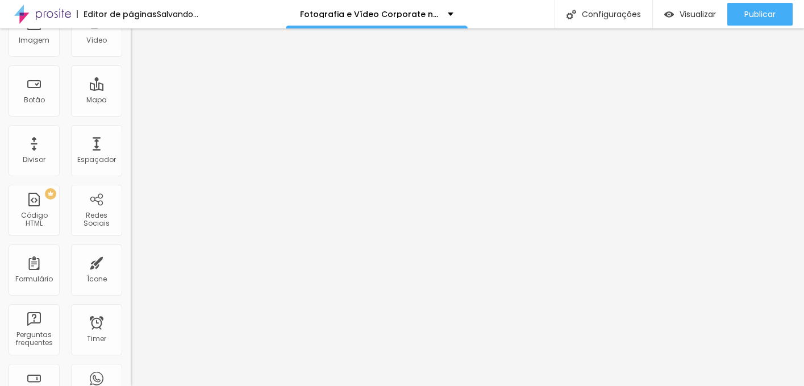
scroll to position [0, 0]
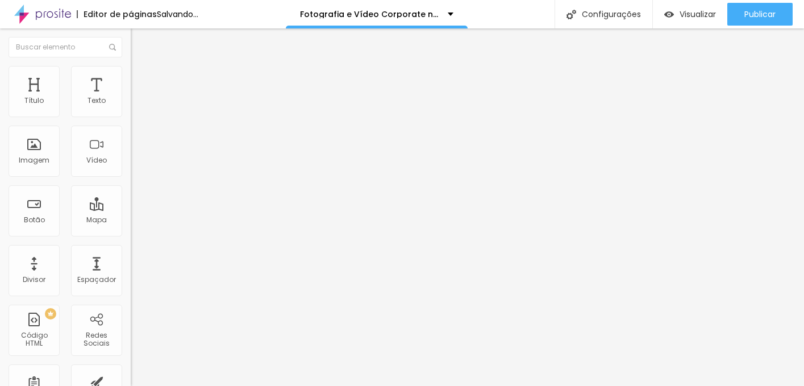
click at [131, 79] on img at bounding box center [136, 80] width 10 height 10
click at [140, 293] on icon "button" at bounding box center [141, 294] width 2 height 2
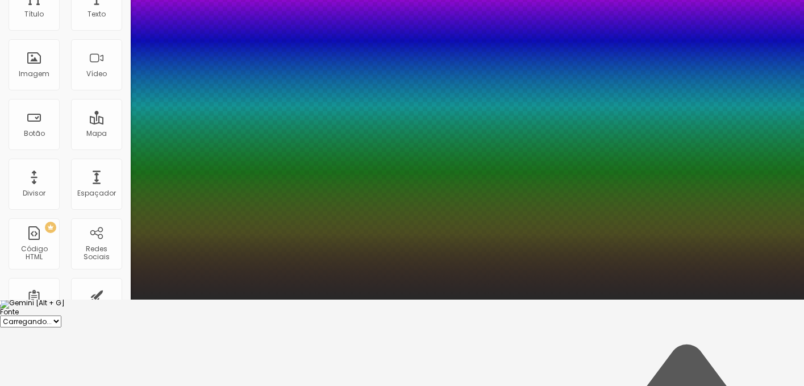
scroll to position [90, 0]
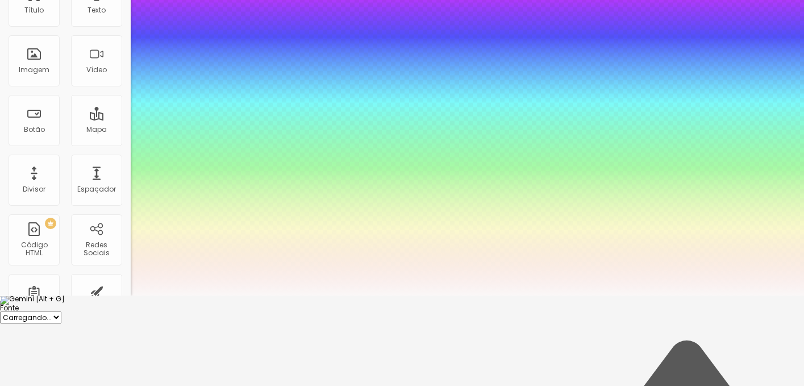
type input "#FFFFFF"
drag, startPoint x: 162, startPoint y: 348, endPoint x: 157, endPoint y: 340, distance: 9.0
click at [113, 305] on div at bounding box center [402, 305] width 804 height 0
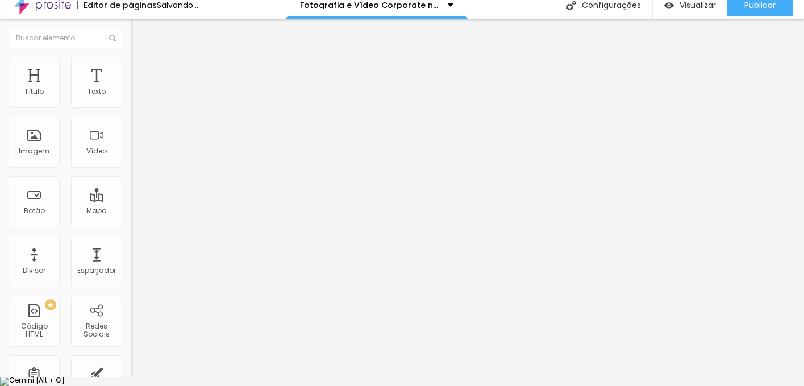
scroll to position [0, 0]
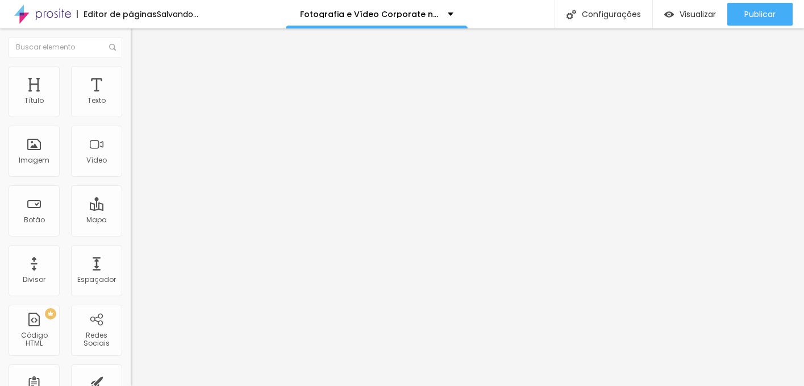
click at [136, 294] on icon "button" at bounding box center [138, 296] width 5 height 5
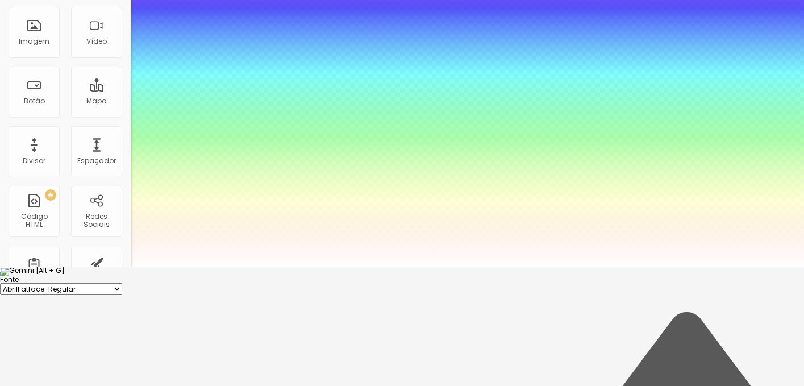
scroll to position [136, 0]
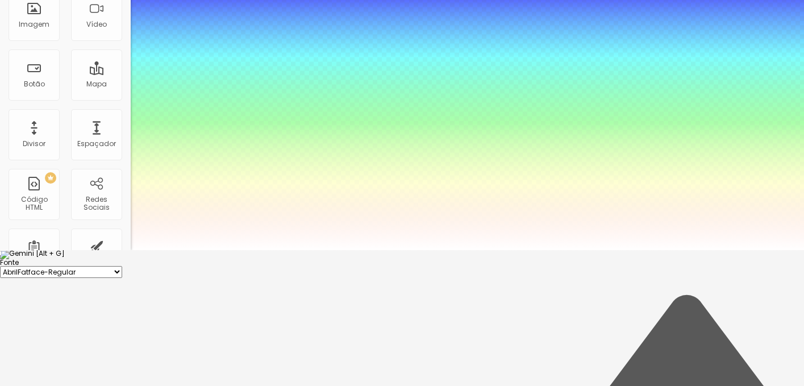
click at [97, 261] on div at bounding box center [402, 261] width 804 height 0
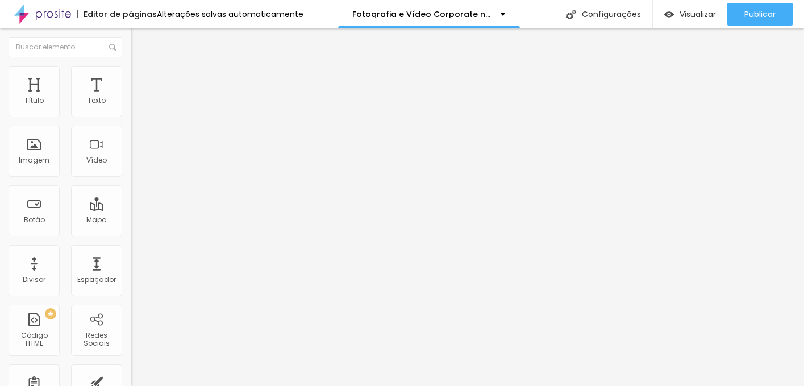
click at [136, 336] on icon "button" at bounding box center [138, 334] width 5 height 5
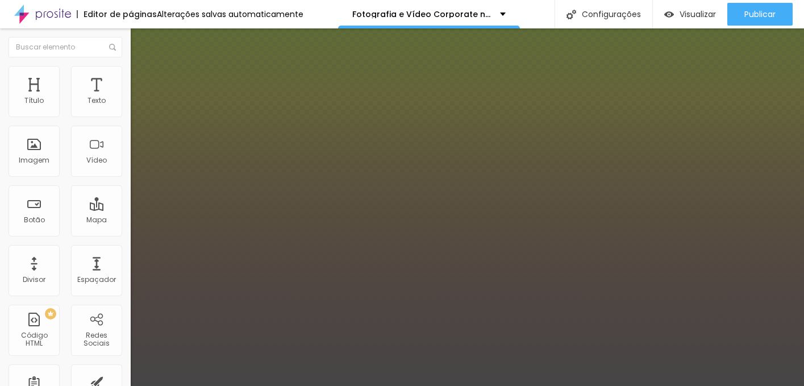
click at [218, 344] on div at bounding box center [402, 344] width 804 height 0
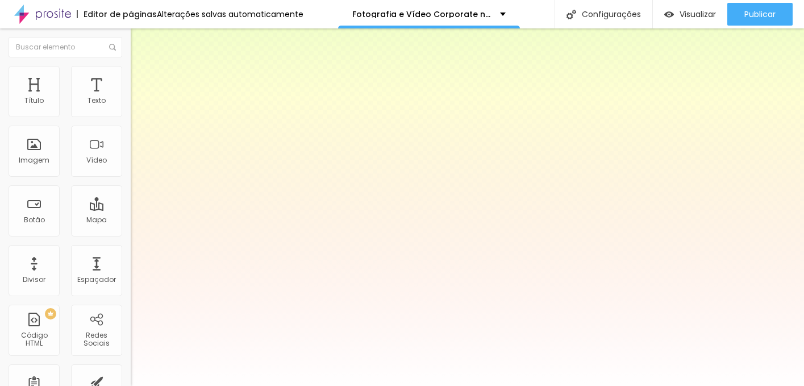
type input "#FFFFFF"
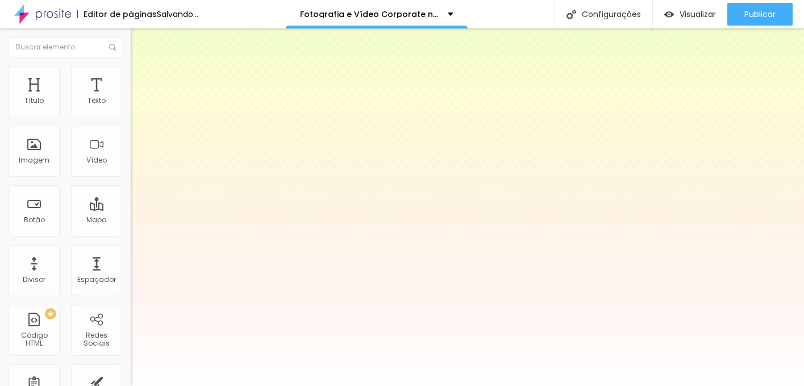
drag, startPoint x: 156, startPoint y: 306, endPoint x: 157, endPoint y: 297, distance: 8.7
click at [157, 356] on div at bounding box center [402, 356] width 804 height 0
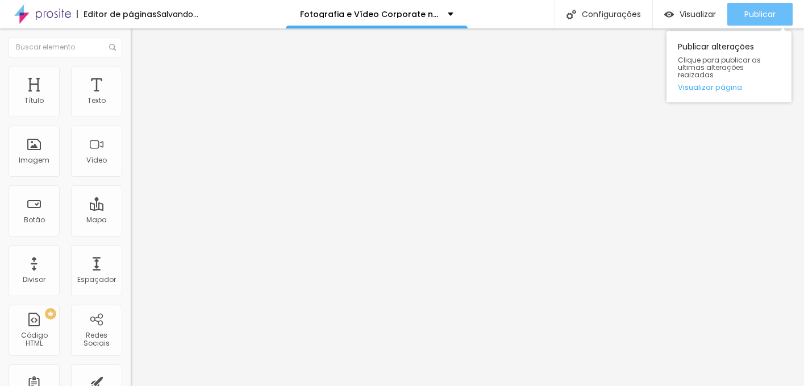
click at [770, 10] on span "Publicar" at bounding box center [759, 14] width 31 height 9
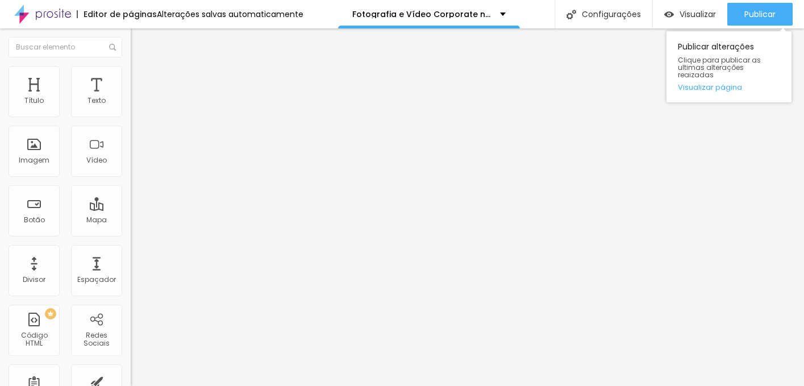
click at [764, 1] on div "Publicar Publicar alterações Clique para publicar as ultimas alterações reaizad…" at bounding box center [759, 14] width 65 height 28
click at [757, 12] on span "Publicar" at bounding box center [759, 14] width 31 height 9
click at [762, 16] on span "Publicar" at bounding box center [759, 14] width 31 height 9
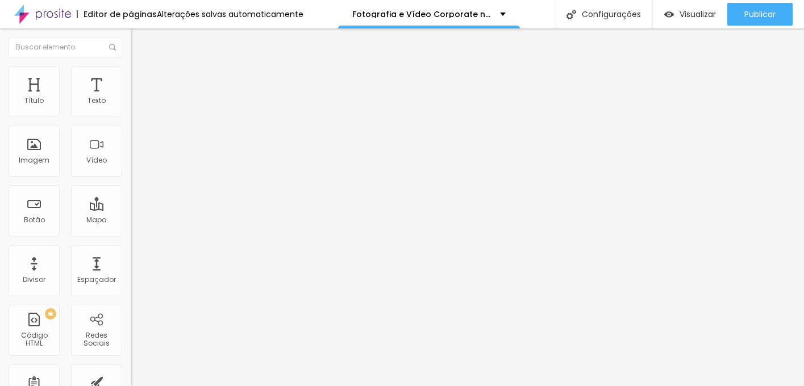
click at [139, 41] on div "Editar Seção" at bounding box center [172, 41] width 67 height 9
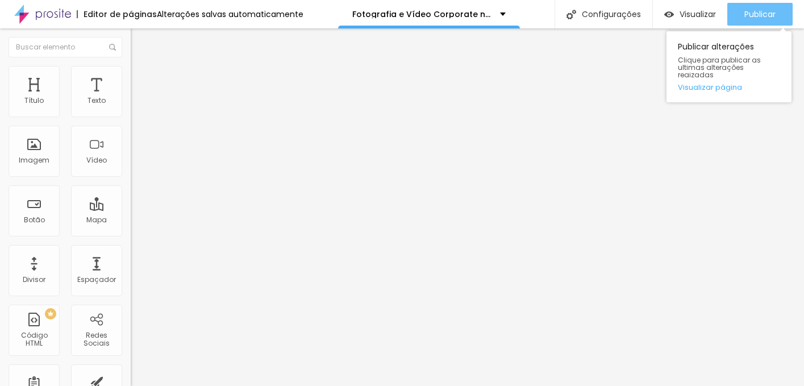
click at [760, 14] on span "Publicar" at bounding box center [759, 14] width 31 height 9
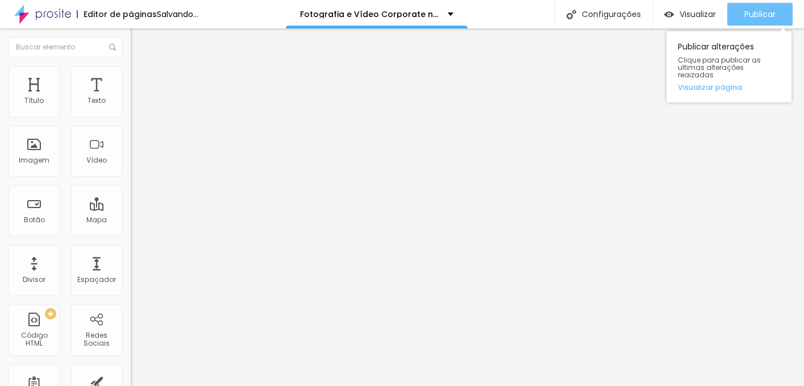
click at [762, 16] on span "Publicar" at bounding box center [759, 14] width 31 height 9
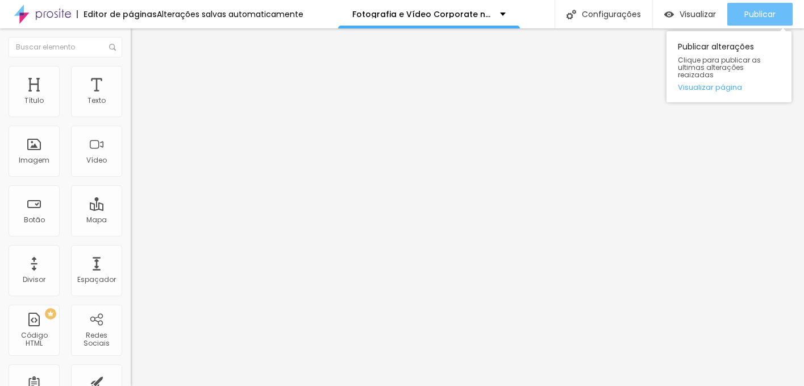
click at [747, 14] on span "Publicar" at bounding box center [759, 14] width 31 height 9
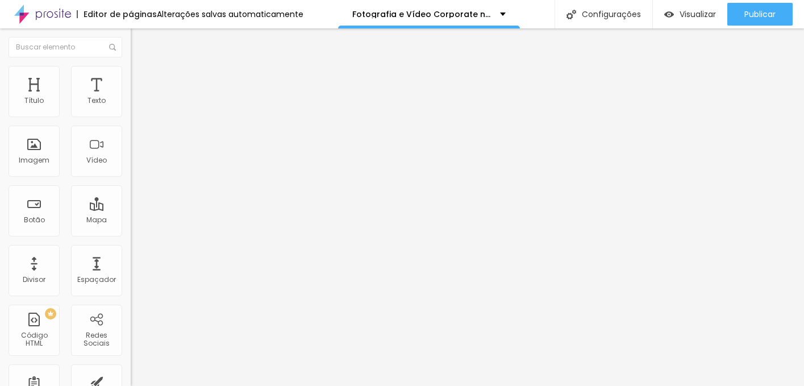
click at [136, 165] on icon "button" at bounding box center [138, 162] width 5 height 5
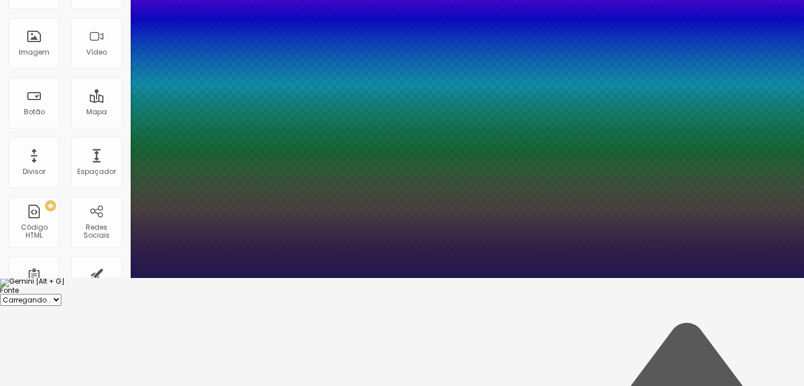
scroll to position [142, 0]
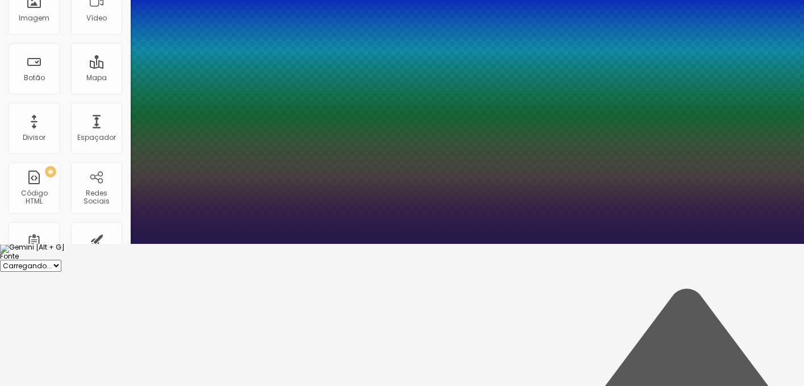
type input "1"
type input "0.5"
type input "1"
type input "0.5"
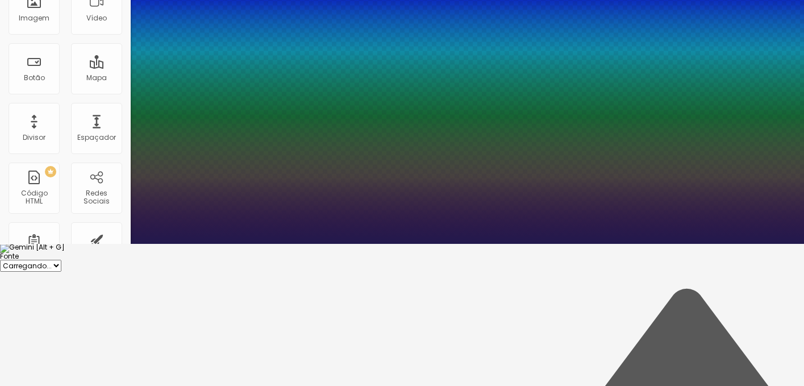
click at [532, 253] on div at bounding box center [402, 253] width 804 height 0
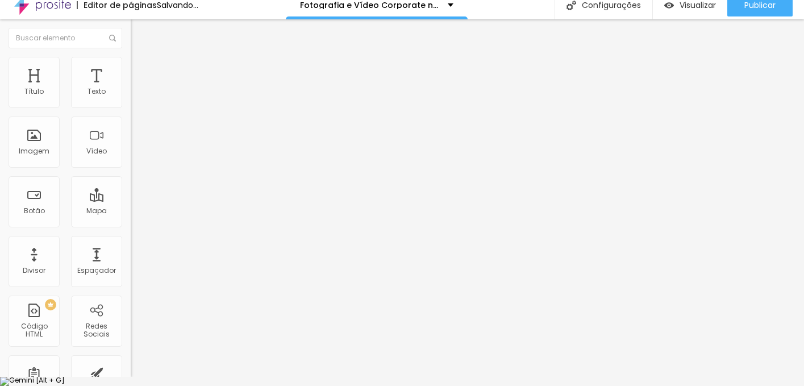
scroll to position [0, 0]
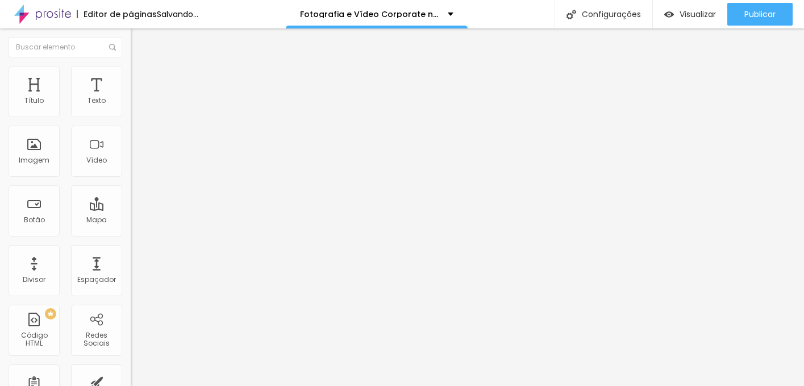
click at [131, 106] on span "Titulo 2" at bounding box center [149, 102] width 37 height 10
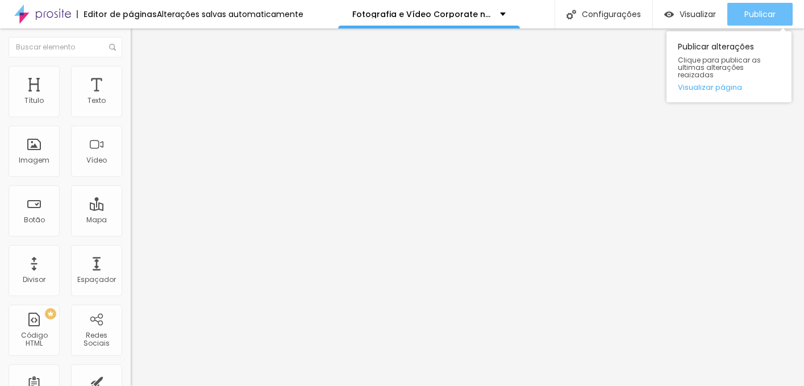
click at [752, 3] on div "Publicar" at bounding box center [759, 14] width 31 height 23
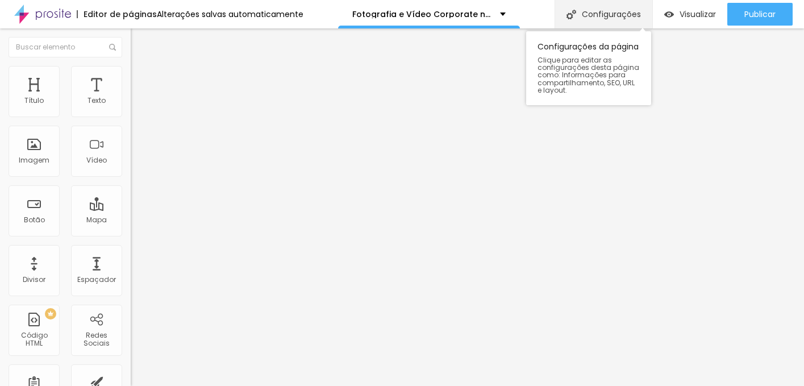
click at [608, 19] on div "Configurações" at bounding box center [603, 14] width 98 height 28
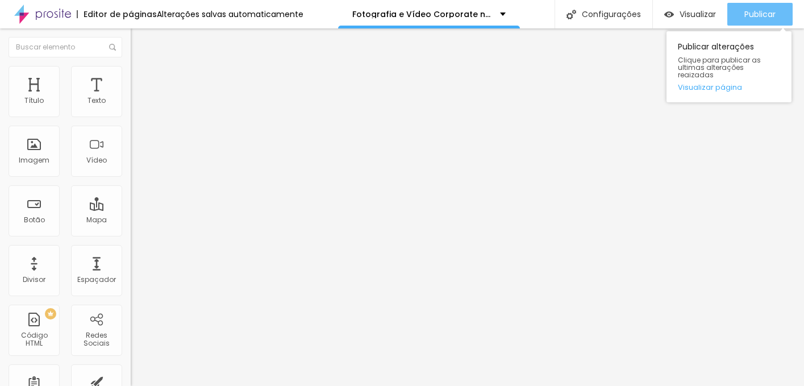
click at [746, 10] on span "Publicar" at bounding box center [759, 14] width 31 height 9
click at [764, 22] on div "Publicar" at bounding box center [759, 14] width 31 height 23
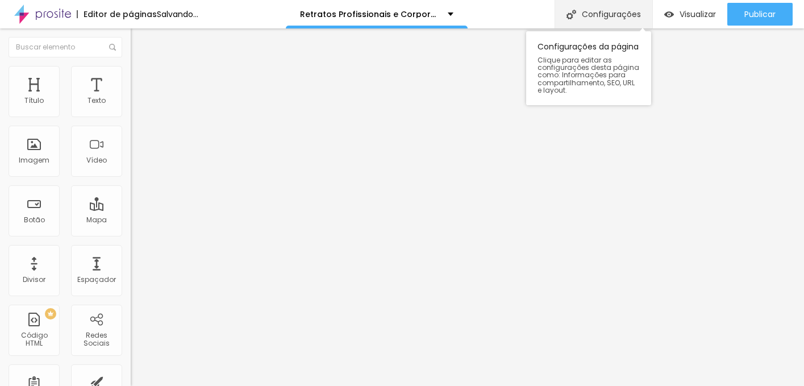
click at [617, 23] on div "Configurações" at bounding box center [603, 14] width 98 height 28
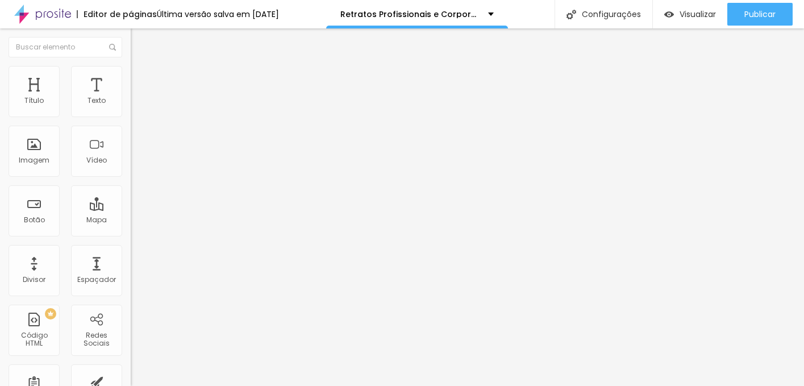
paste textarea
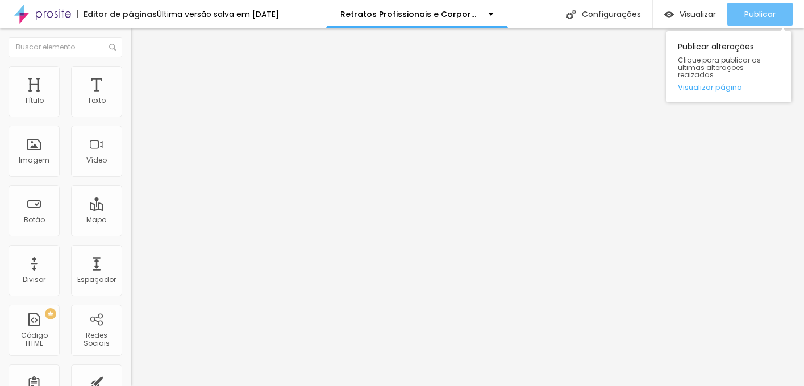
click at [760, 11] on span "Publicar" at bounding box center [759, 14] width 31 height 9
click at [760, 10] on span "Publicar" at bounding box center [759, 14] width 31 height 9
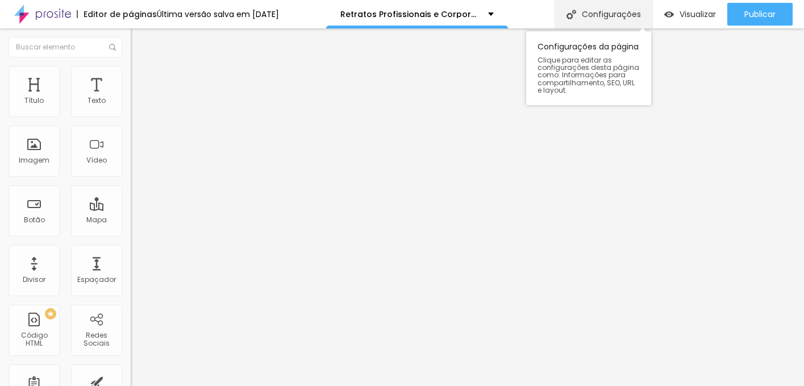
click at [614, 15] on div "Configurações" at bounding box center [603, 14] width 98 height 28
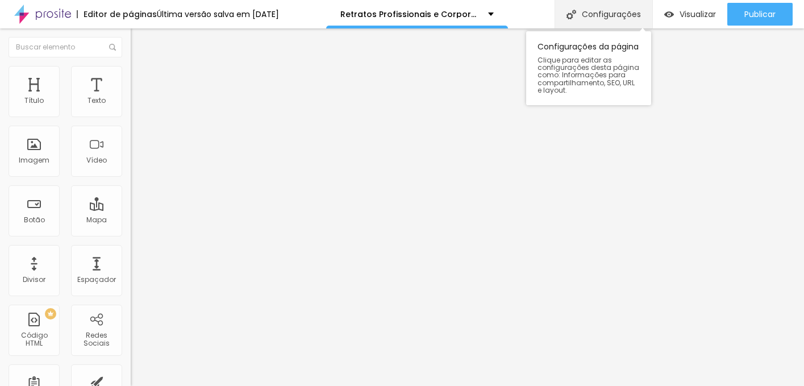
click at [587, 3] on div "Configurações" at bounding box center [603, 14] width 98 height 28
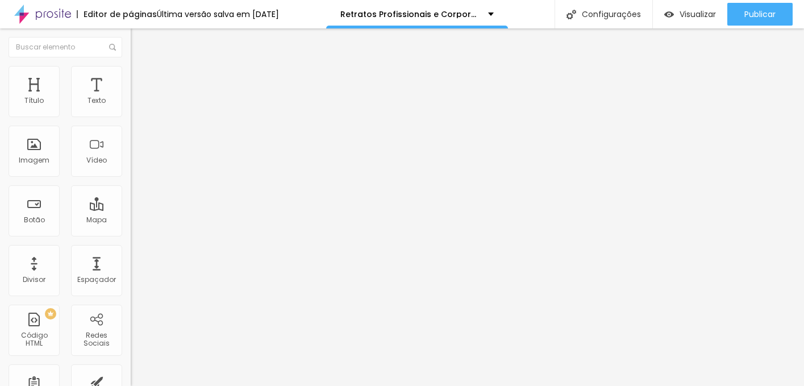
drag, startPoint x: 361, startPoint y: 291, endPoint x: 288, endPoint y: 222, distance: 100.9
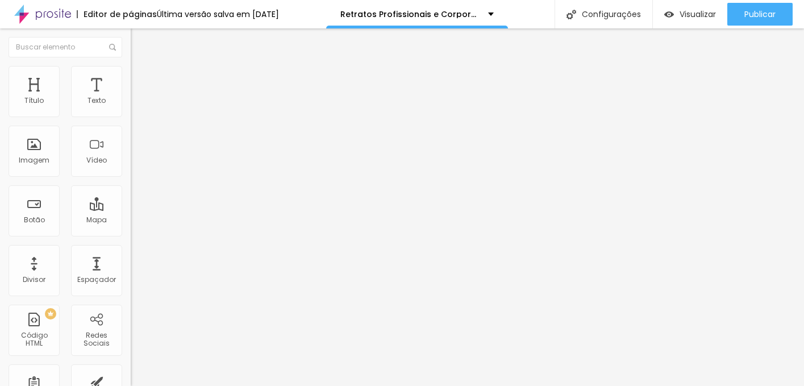
drag, startPoint x: 298, startPoint y: 249, endPoint x: 324, endPoint y: 289, distance: 47.4
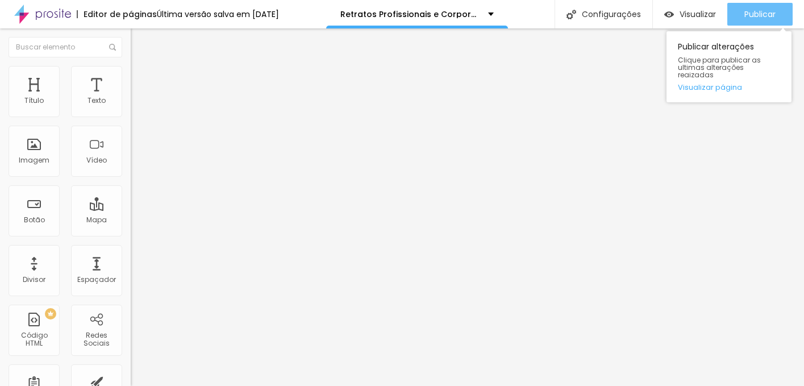
click at [756, 10] on span "Publicar" at bounding box center [759, 14] width 31 height 9
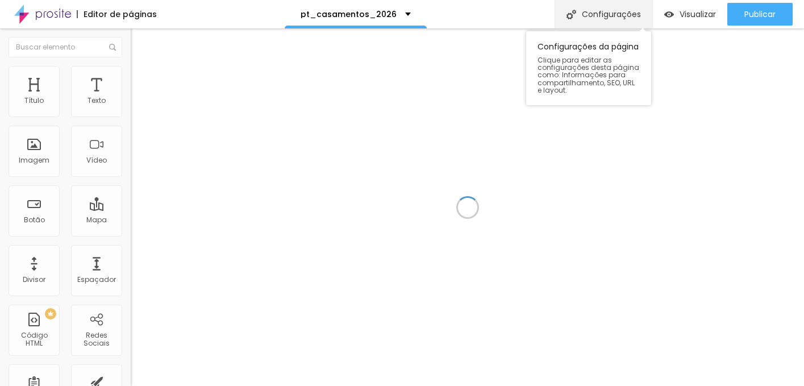
click at [615, 20] on div "Configurações" at bounding box center [603, 14] width 98 height 28
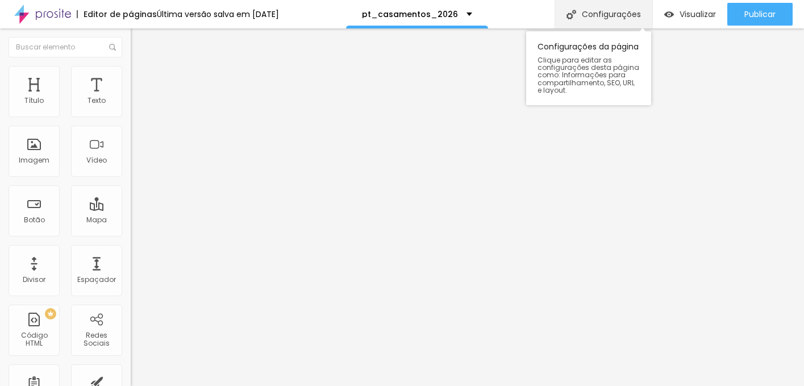
click at [616, 9] on div "Configurações" at bounding box center [603, 14] width 98 height 28
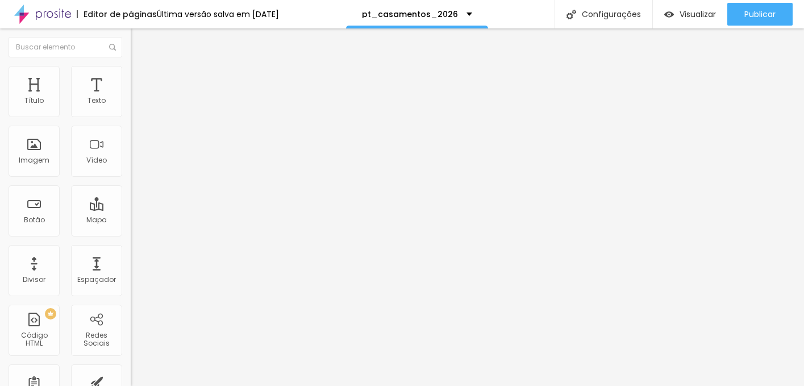
paste textarea
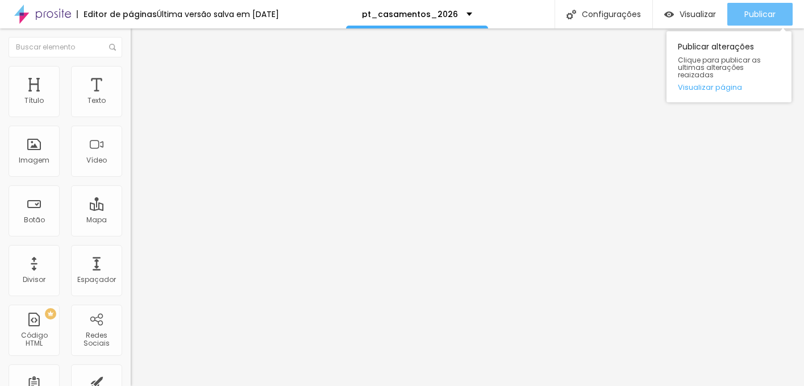
click at [753, 17] on span "Publicar" at bounding box center [759, 14] width 31 height 9
click at [754, 10] on span "Publicar" at bounding box center [759, 14] width 31 height 9
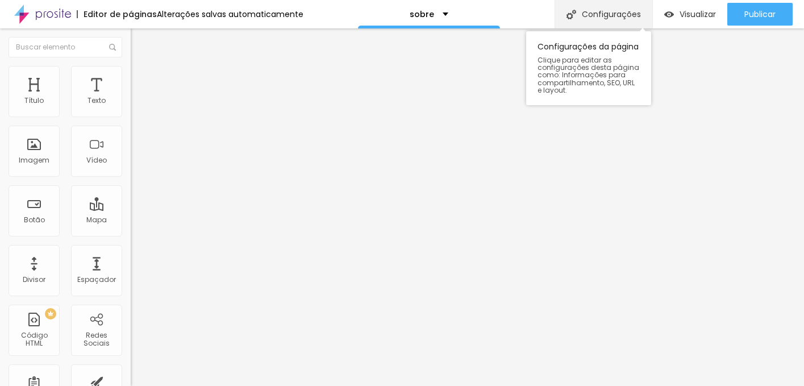
click at [601, 16] on div "Configurações" at bounding box center [603, 14] width 98 height 28
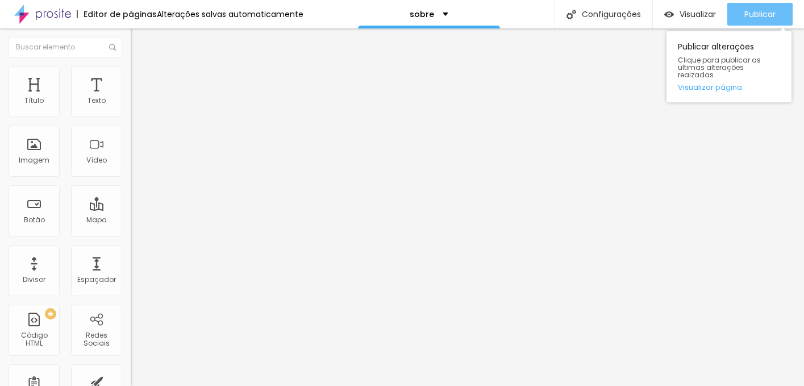
click at [752, 19] on span "Publicar" at bounding box center [759, 14] width 31 height 9
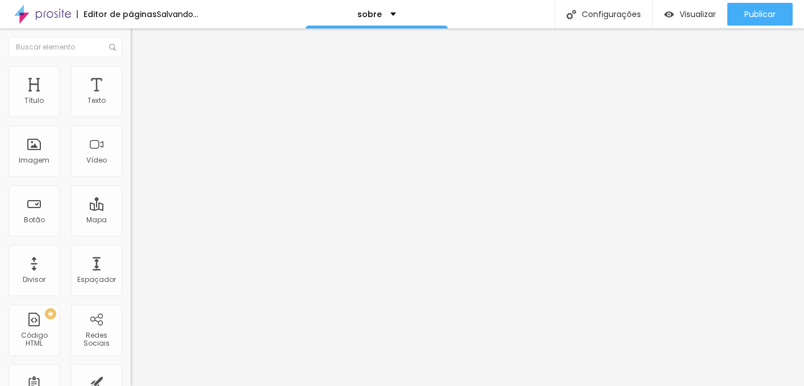
click at [131, 107] on span "Titulo 2" at bounding box center [149, 100] width 37 height 14
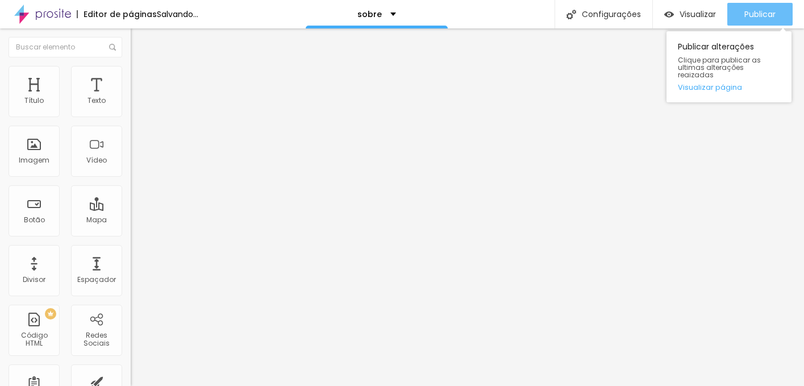
click at [751, 15] on span "Publicar" at bounding box center [759, 14] width 31 height 9
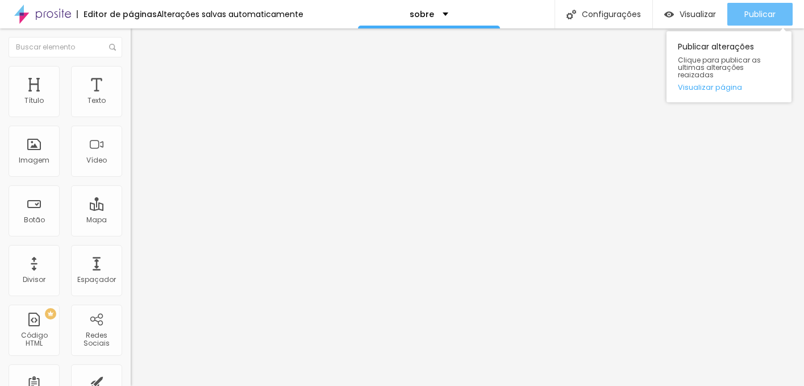
click at [753, 10] on span "Publicar" at bounding box center [759, 14] width 31 height 9
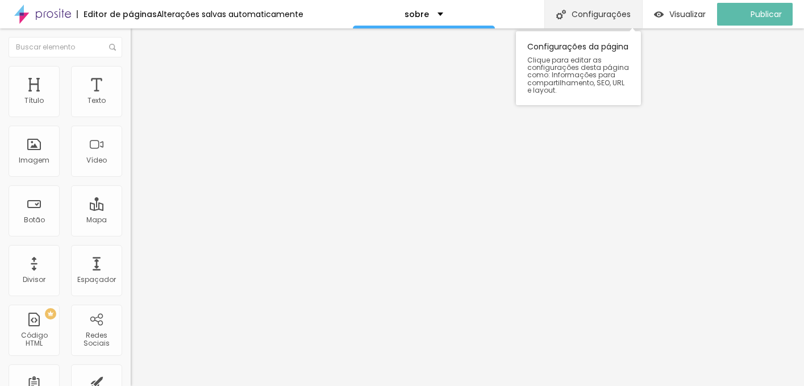
click at [616, 15] on div "Configurações" at bounding box center [593, 14] width 98 height 28
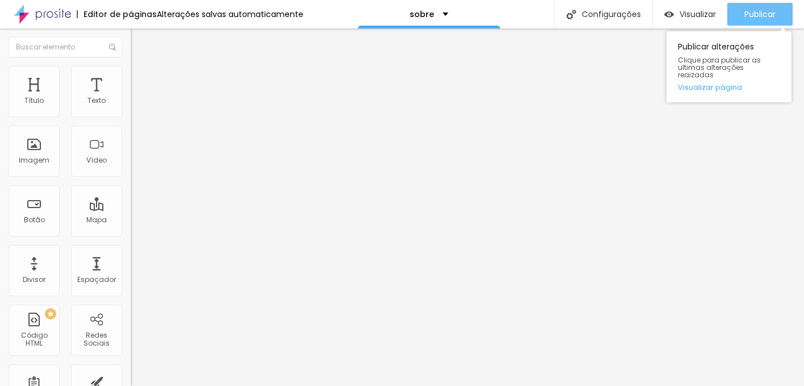
click at [758, 10] on span "Publicar" at bounding box center [759, 14] width 31 height 9
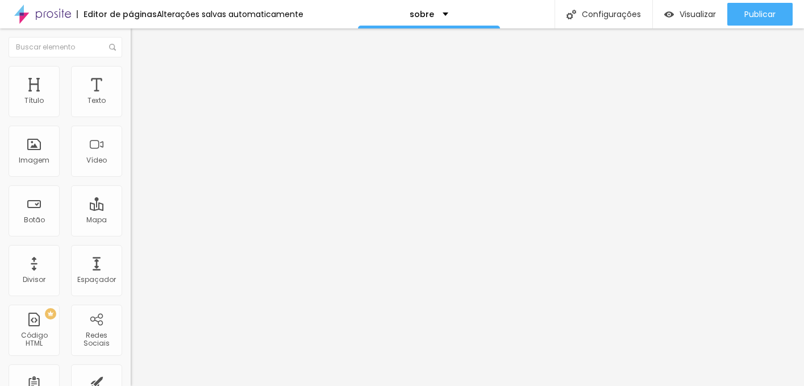
click at [131, 106] on span "Titulo 2" at bounding box center [149, 102] width 37 height 10
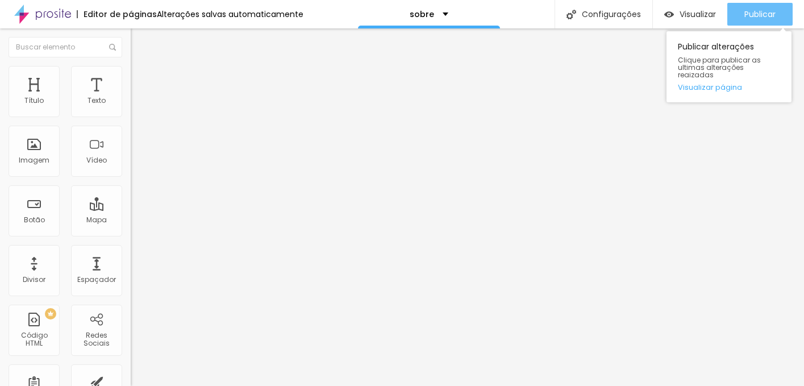
click at [753, 6] on div "Publicar" at bounding box center [759, 14] width 31 height 23
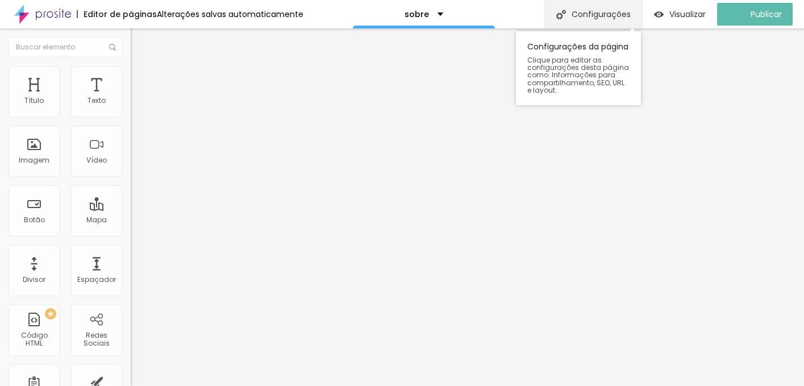
click at [595, 10] on div "Configurações" at bounding box center [593, 14] width 98 height 28
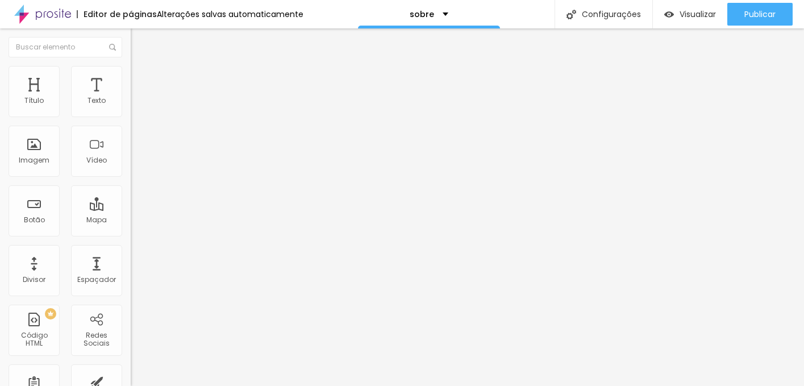
scroll to position [0, 0]
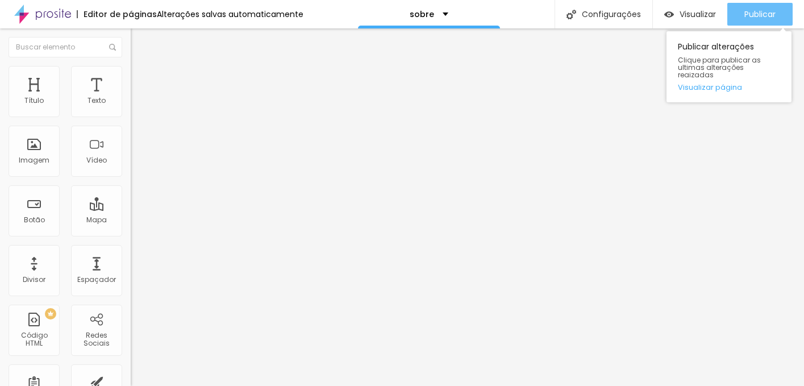
click at [754, 10] on span "Publicar" at bounding box center [759, 14] width 31 height 9
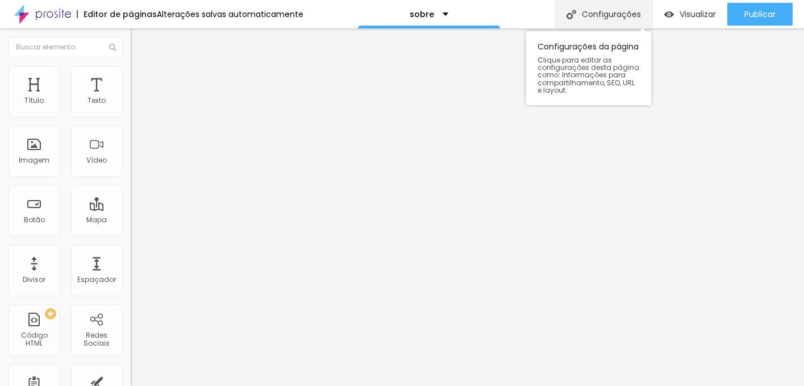
click at [604, 22] on div "Configurações" at bounding box center [603, 14] width 98 height 28
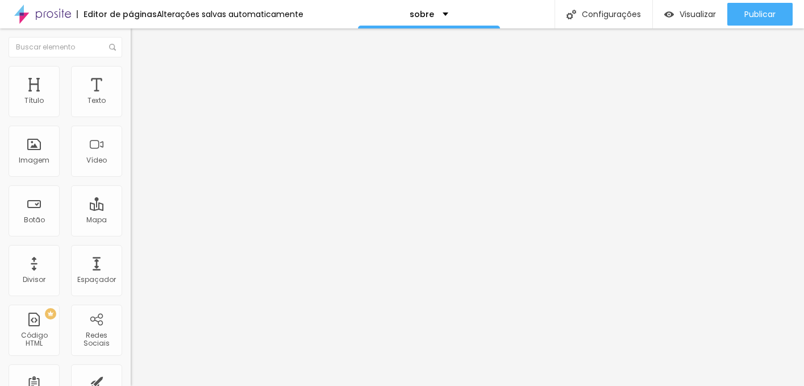
drag, startPoint x: 382, startPoint y: 192, endPoint x: 344, endPoint y: 178, distance: 40.6
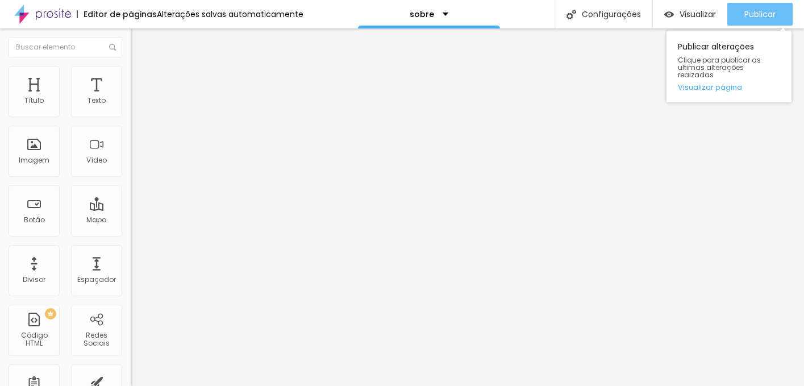
click at [751, 19] on span "Publicar" at bounding box center [759, 14] width 31 height 9
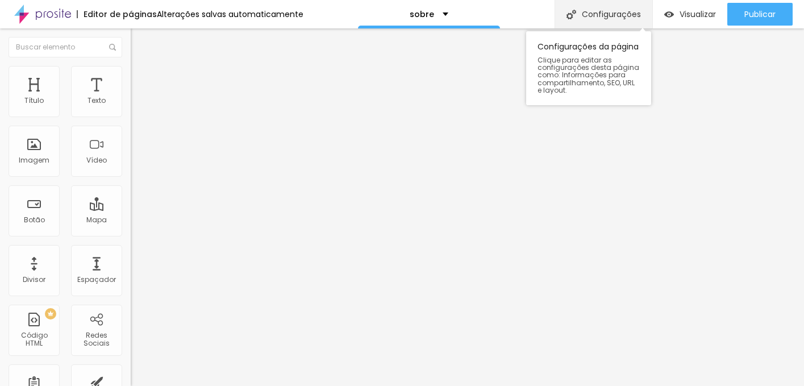
click at [618, 2] on div "Configurações" at bounding box center [603, 14] width 98 height 28
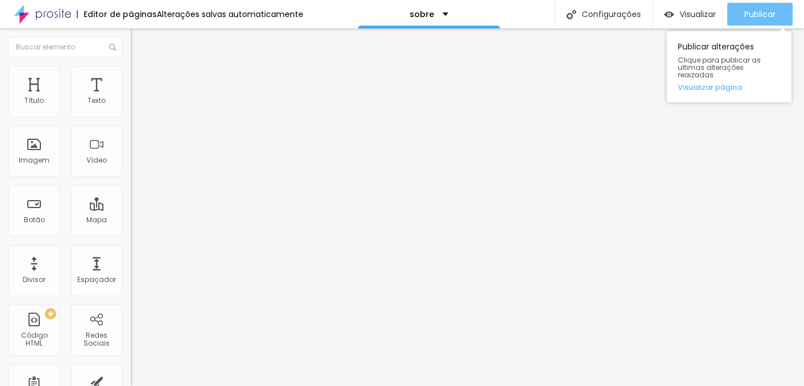
click at [771, 13] on span "Publicar" at bounding box center [759, 14] width 31 height 9
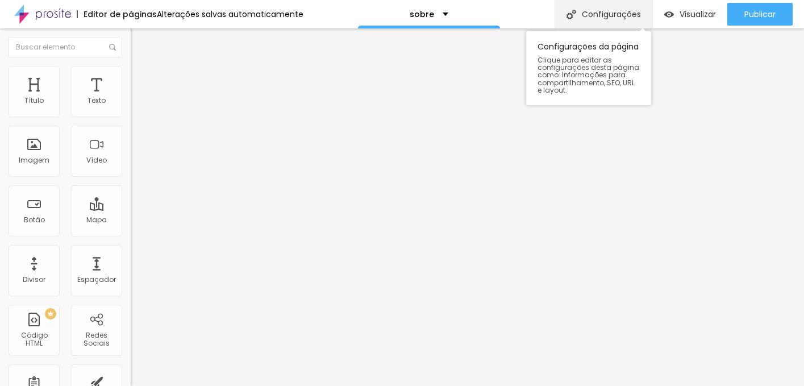
click at [603, 1] on div "Configurações" at bounding box center [603, 14] width 98 height 28
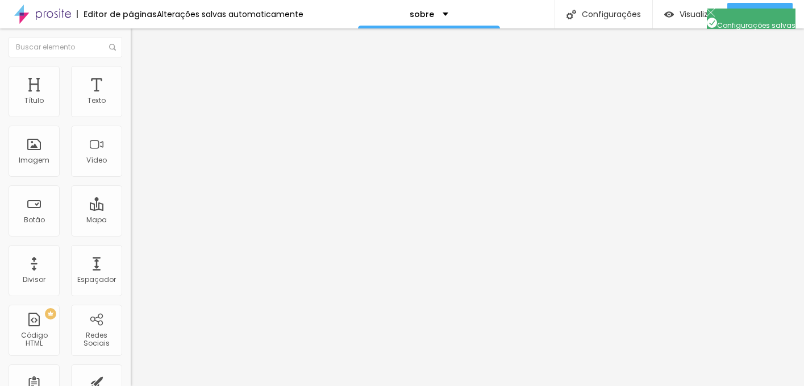
scroll to position [117, 0]
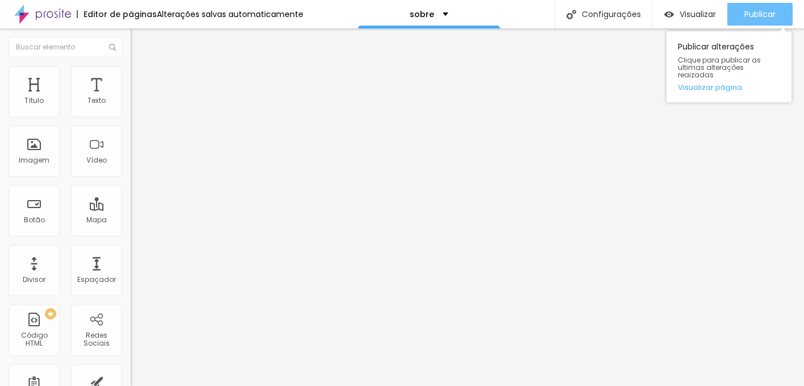
click at [761, 22] on div "Publicar" at bounding box center [759, 14] width 31 height 23
